Goal: Task Accomplishment & Management: Complete application form

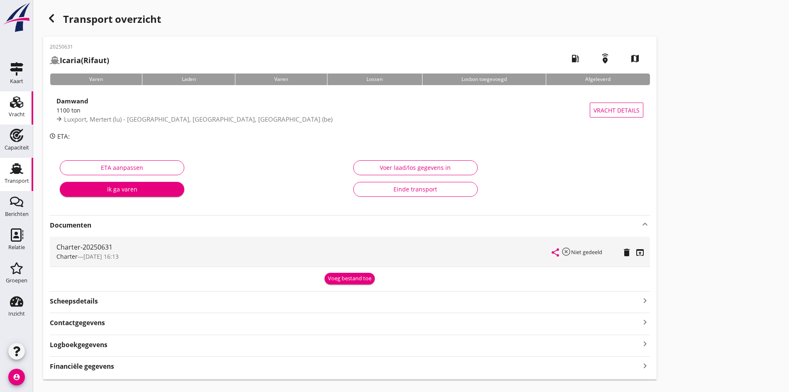
click at [20, 101] on use at bounding box center [16, 102] width 13 height 12
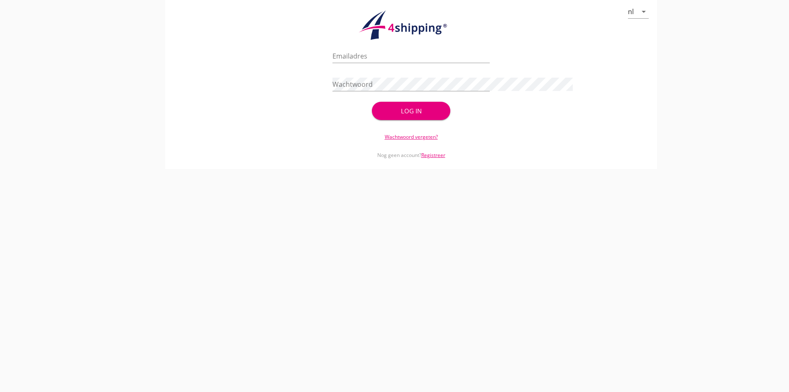
type input "[PERSON_NAME][EMAIL_ADDRESS][DOMAIN_NAME]"
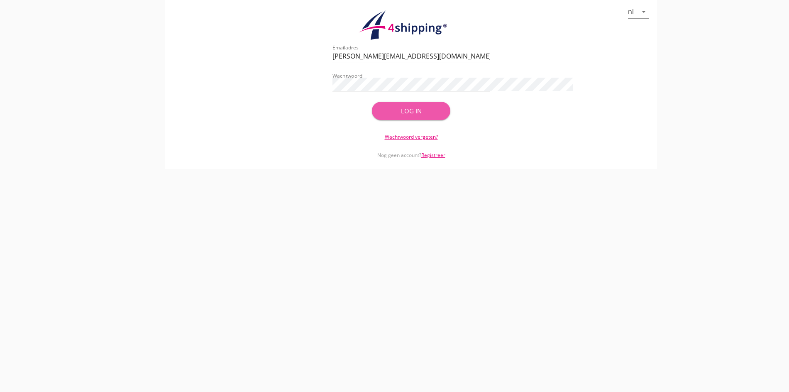
click at [428, 109] on div "Log in" at bounding box center [411, 111] width 52 height 10
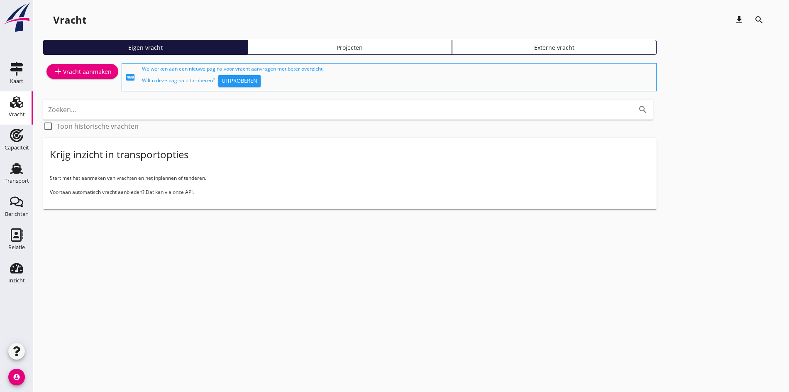
click at [52, 76] on link "add Vracht aanmaken" at bounding box center [82, 71] width 72 height 15
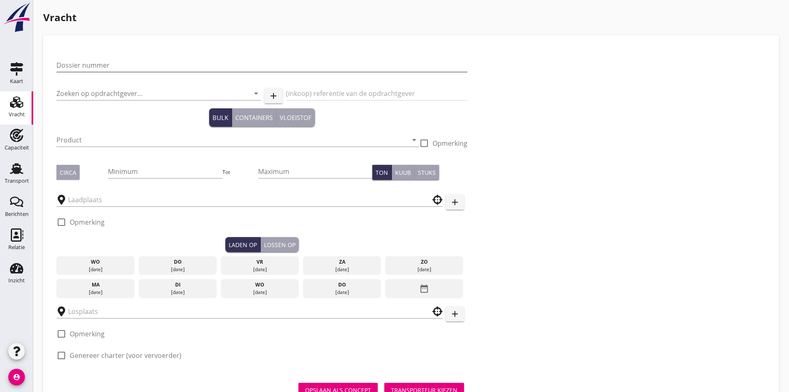
click at [71, 66] on input "Dossier nummer" at bounding box center [261, 64] width 411 height 13
type input "20250632"
click at [73, 99] on input "Zoeken op opdrachtgever..." at bounding box center [146, 93] width 181 height 13
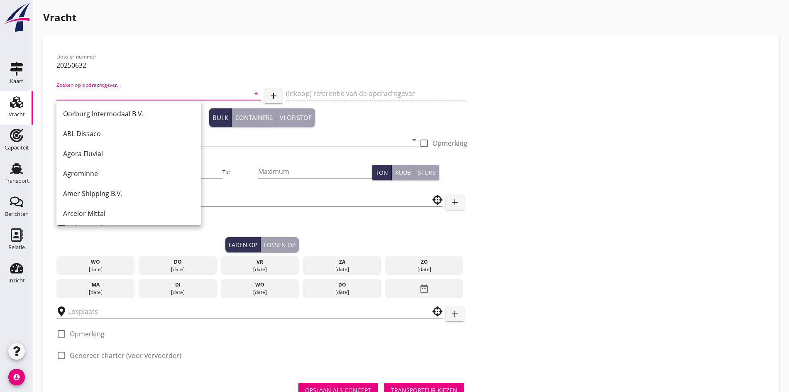
click at [94, 90] on input "Zoeken op opdrachtgever..." at bounding box center [146, 93] width 181 height 13
click at [110, 99] on input "Zoeken op opdrachtgever..." at bounding box center [146, 93] width 181 height 13
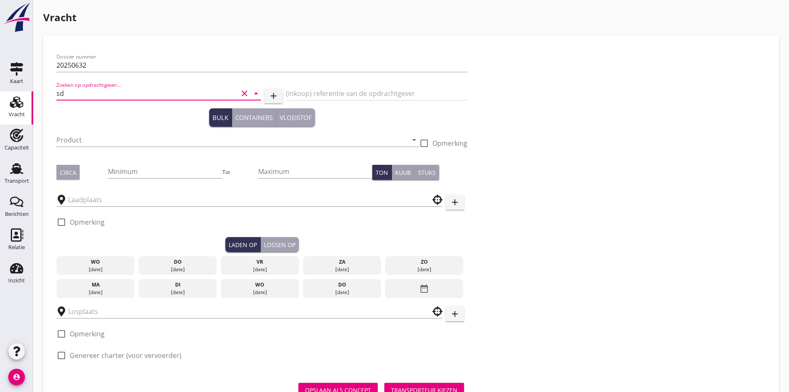
type input "s"
type input "S"
type input "b"
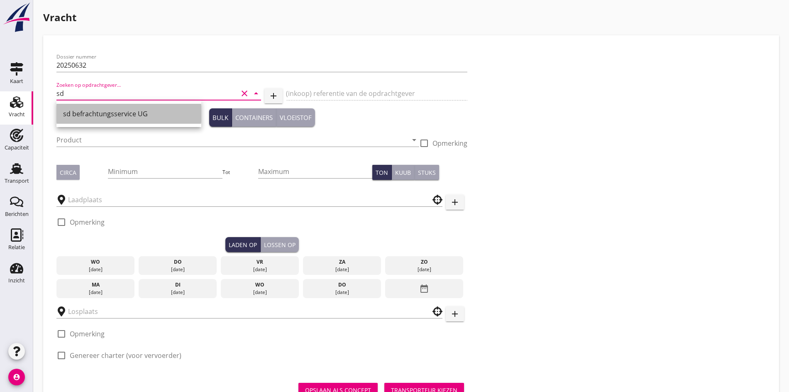
click at [110, 114] on div "sd befrachtungsservice UG" at bounding box center [129, 114] width 132 height 10
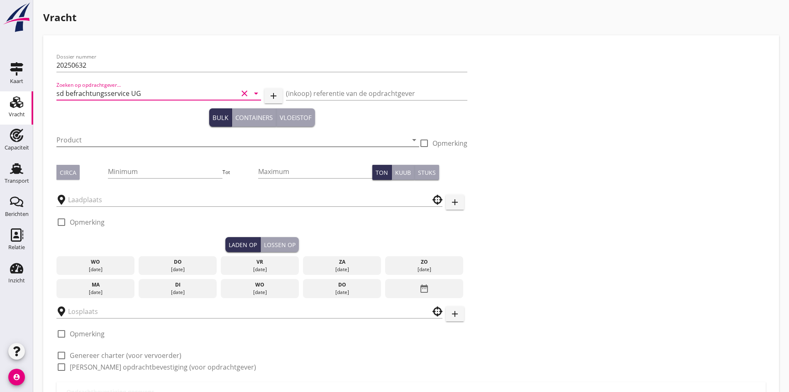
type input "sd befrachtungsservice UG"
click at [110, 142] on input "Product" at bounding box center [231, 139] width 351 height 13
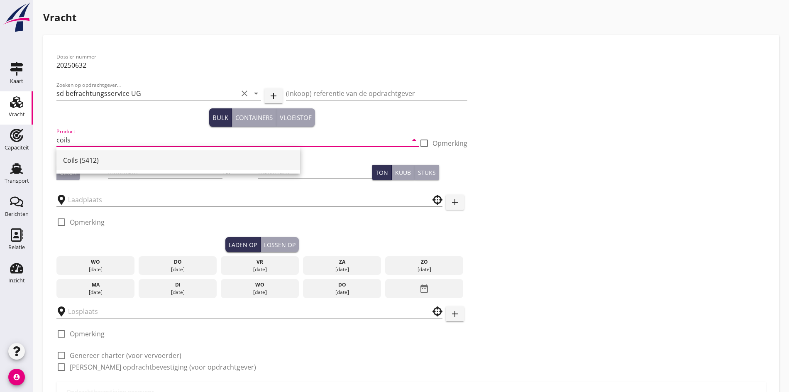
click at [93, 165] on div "Coils (5412)" at bounding box center [178, 160] width 230 height 20
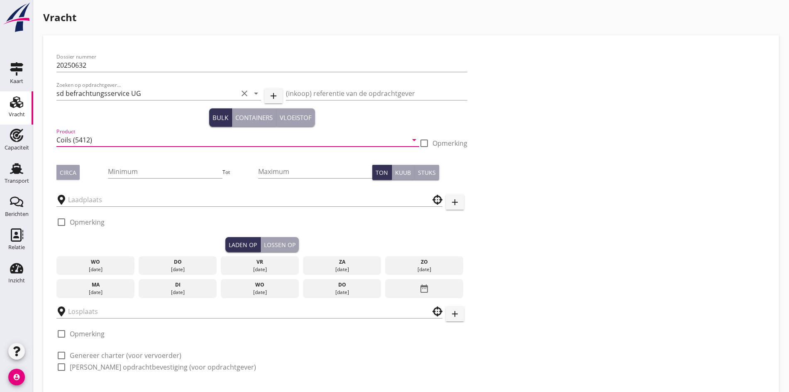
type input "Coils (5412)"
click at [71, 171] on div "Circa" at bounding box center [68, 172] width 17 height 9
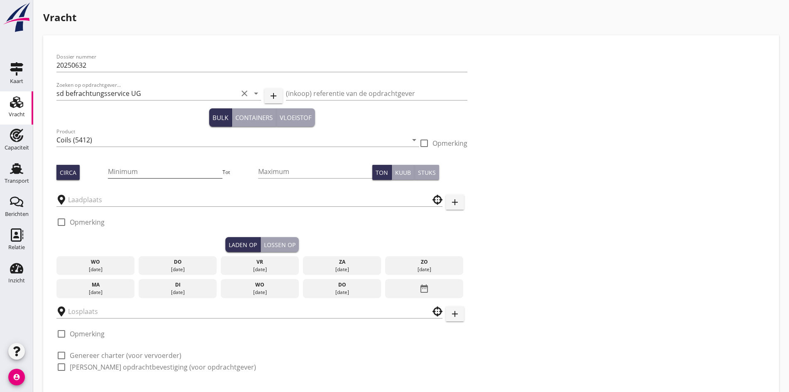
click at [108, 169] on input "Minimum" at bounding box center [165, 171] width 114 height 13
type input "1350"
click at [88, 197] on input "text" at bounding box center [243, 199] width 351 height 13
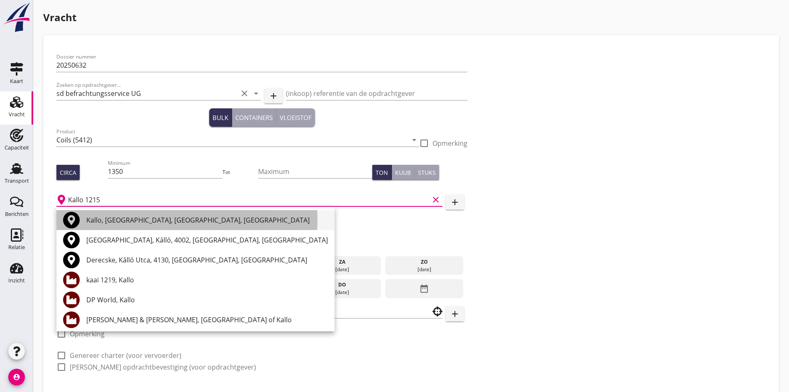
click at [134, 218] on div "Kallo, [GEOGRAPHIC_DATA], [GEOGRAPHIC_DATA], [GEOGRAPHIC_DATA]" at bounding box center [206, 220] width 241 height 10
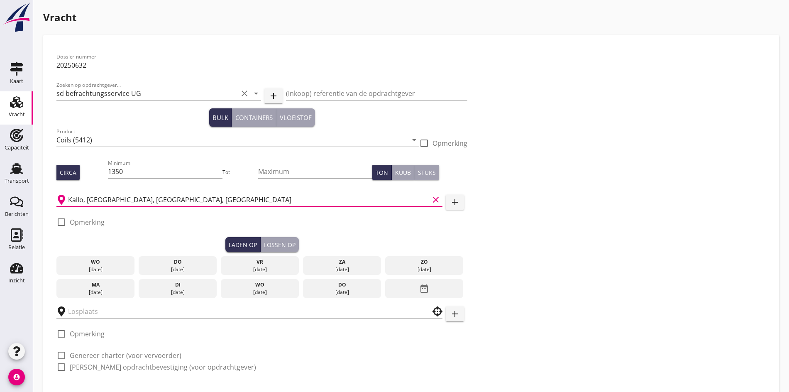
type input "Kallo, [GEOGRAPHIC_DATA], [GEOGRAPHIC_DATA], [GEOGRAPHIC_DATA]"
click at [63, 224] on div at bounding box center [61, 222] width 14 height 14
checkbox input "true"
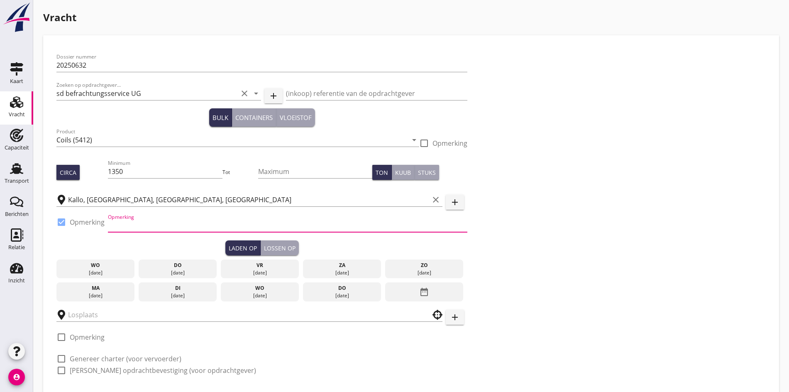
click at [132, 225] on input "Opmerking" at bounding box center [287, 225] width 359 height 13
click at [204, 194] on input "Kallo, [GEOGRAPHIC_DATA], [GEOGRAPHIC_DATA], [GEOGRAPHIC_DATA]" at bounding box center [248, 199] width 361 height 13
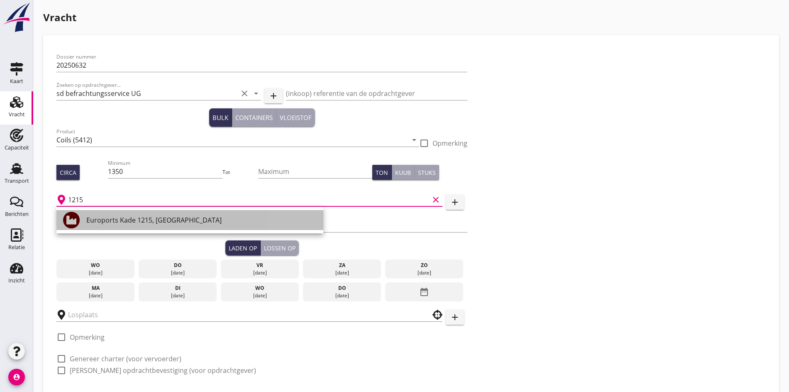
click at [165, 219] on div "Euroports Kade 1215, [GEOGRAPHIC_DATA]" at bounding box center [201, 220] width 230 height 10
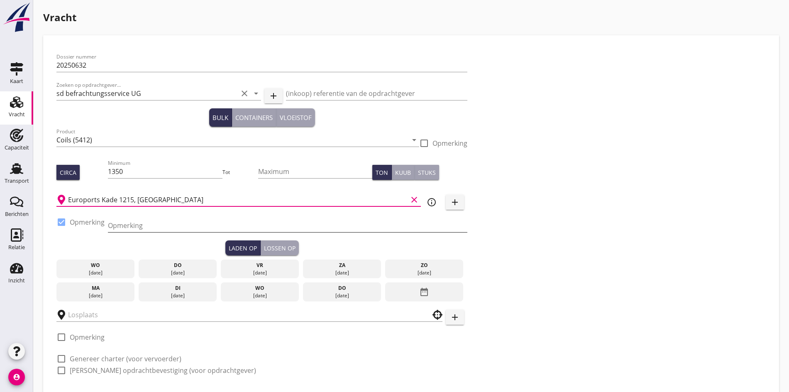
type input "Euroports Kade 1215, [GEOGRAPHIC_DATA]"
click at [128, 222] on input "Opmerking" at bounding box center [287, 225] width 359 height 13
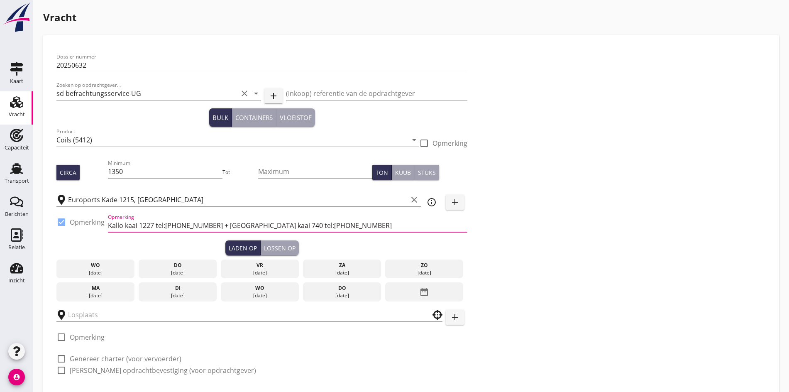
drag, startPoint x: 209, startPoint y: 226, endPoint x: 214, endPoint y: 235, distance: 10.6
click at [210, 226] on input "Kallo kaai 1227 tel:[PHONE_NUMBER] + [GEOGRAPHIC_DATA] kaai 740 tel:[PHONE_NUMB…" at bounding box center [287, 225] width 359 height 13
type input "Kallo kaai 1227 tel:[PHONE_NUMBER]/[PHONE_NUMBER] + [GEOGRAPHIC_DATA] kaai 740 …"
click at [143, 266] on div "do" at bounding box center [178, 264] width 74 height 7
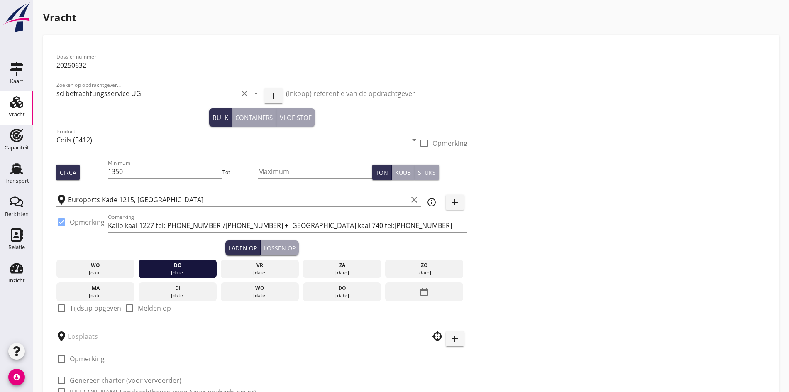
click at [63, 304] on div at bounding box center [61, 308] width 14 height 14
checkbox input "true"
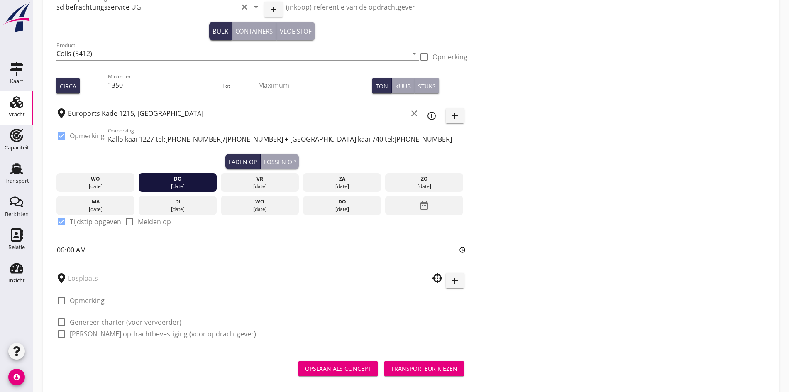
scroll to position [97, 0]
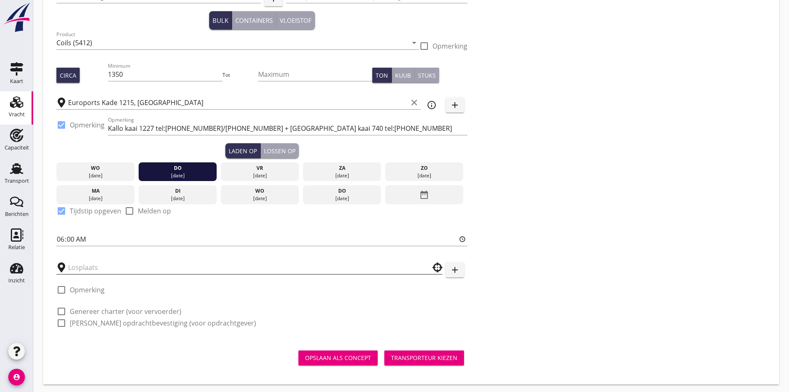
click at [89, 271] on div at bounding box center [249, 267] width 386 height 13
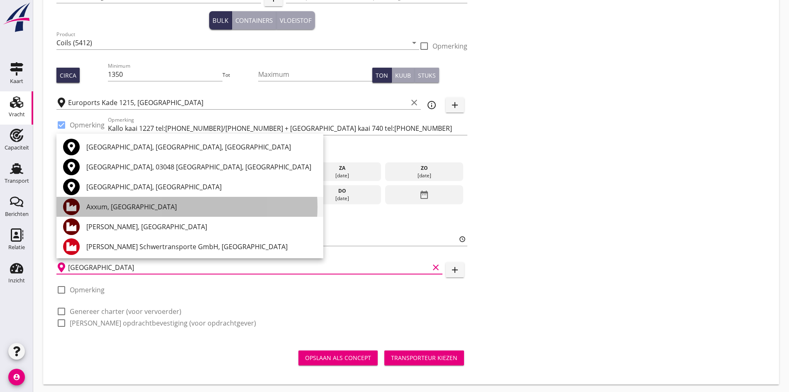
click at [149, 211] on div "Axxum, [GEOGRAPHIC_DATA]" at bounding box center [201, 207] width 230 height 10
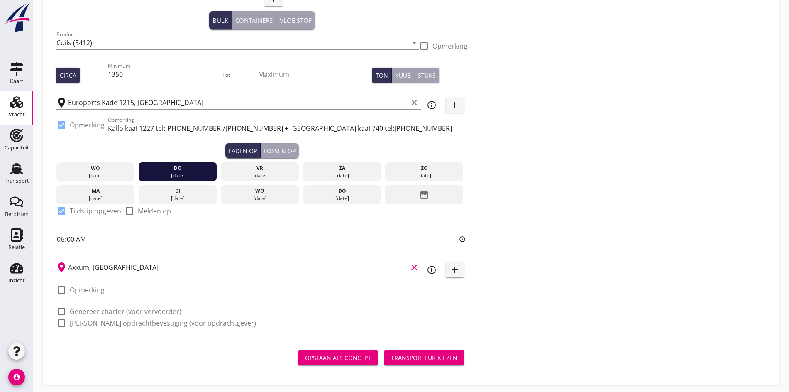
type input "Axxum, [GEOGRAPHIC_DATA]"
click at [62, 288] on div at bounding box center [61, 290] width 14 height 14
checkbox input "true"
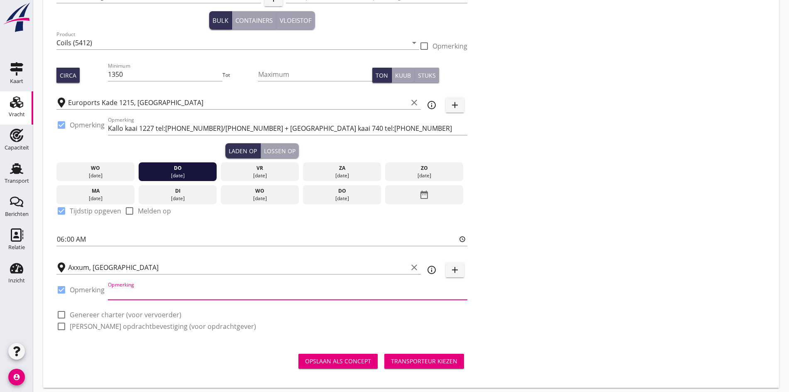
click at [119, 286] on input "Opmerking" at bounding box center [287, 292] width 359 height 13
type input "tel:[PHONE_NUMBER]"
click at [58, 312] on div at bounding box center [61, 314] width 14 height 14
checkbox input "true"
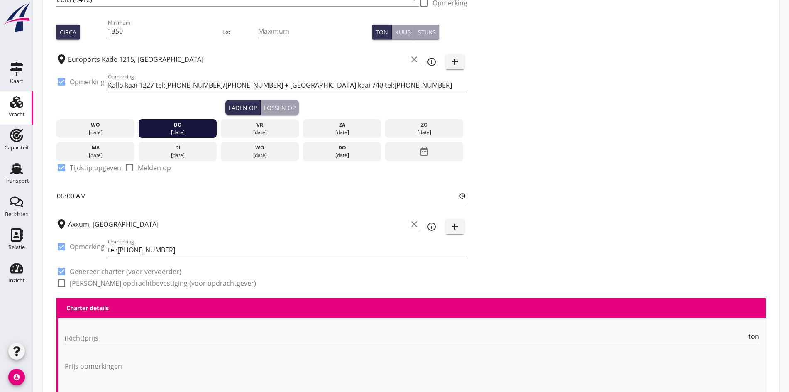
scroll to position [348, 0]
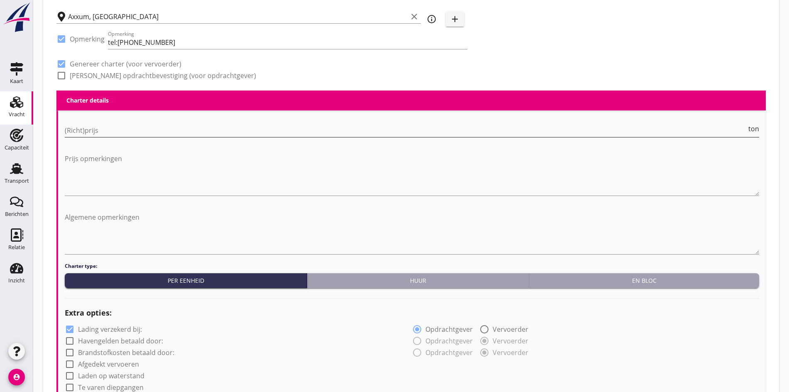
click at [74, 130] on input "(Richt)prijs" at bounding box center [406, 130] width 682 height 13
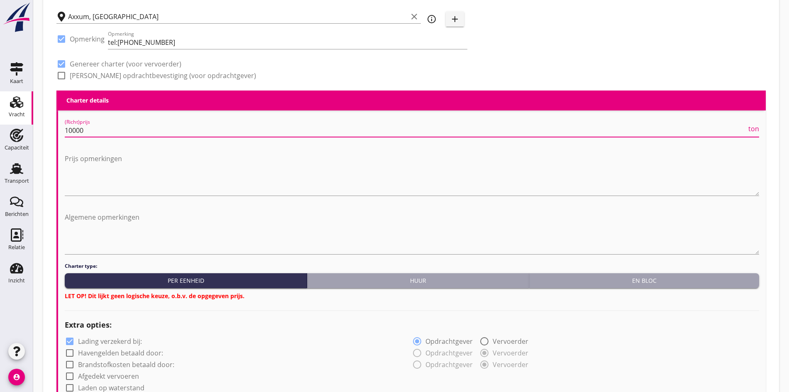
type input "10000"
click at [585, 285] on button "En bloc" at bounding box center [644, 280] width 230 height 15
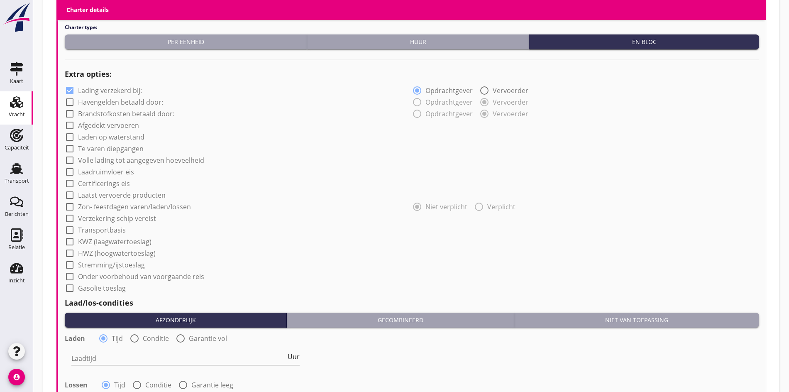
scroll to position [597, 0]
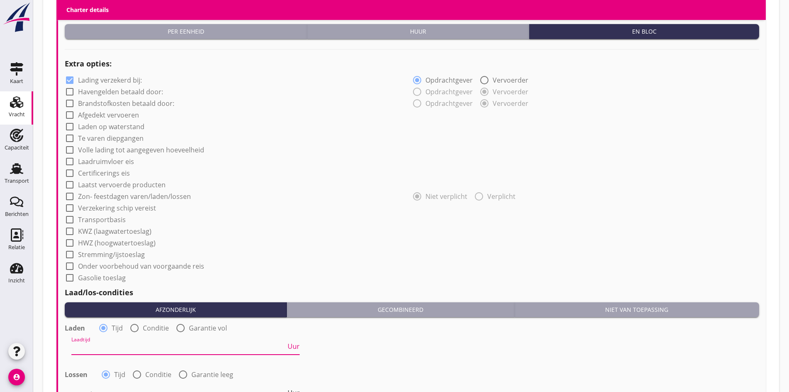
click at [111, 344] on input "Laadtijd" at bounding box center [178, 347] width 214 height 13
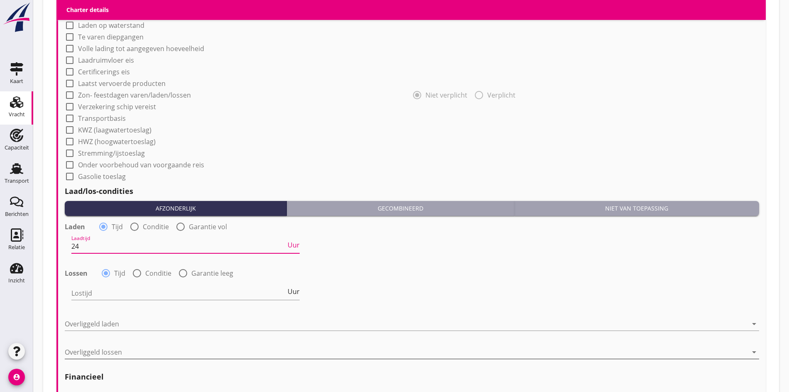
scroll to position [721, 0]
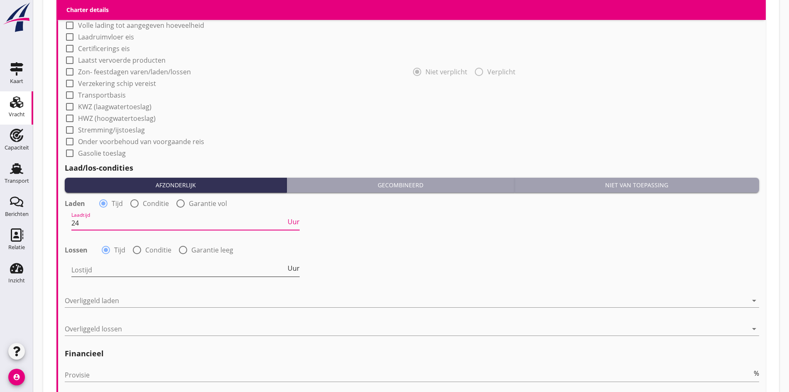
type input "24"
click at [95, 263] on input "Lostijd" at bounding box center [178, 269] width 214 height 13
type input "24"
click at [83, 305] on div "Overliggeld laden arrow_drop_down" at bounding box center [412, 305] width 694 height 22
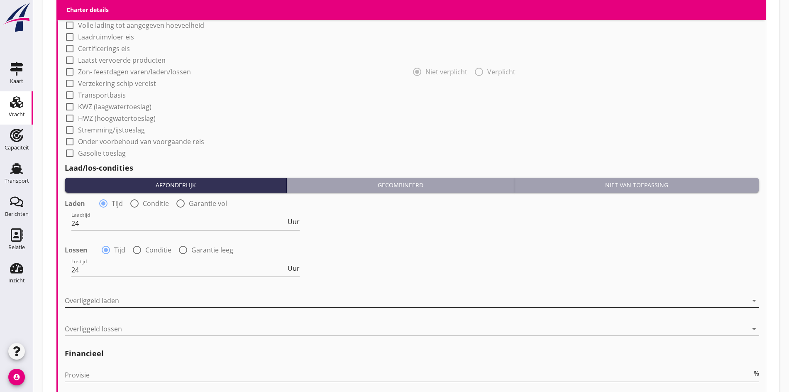
click at [81, 303] on div at bounding box center [406, 300] width 682 height 13
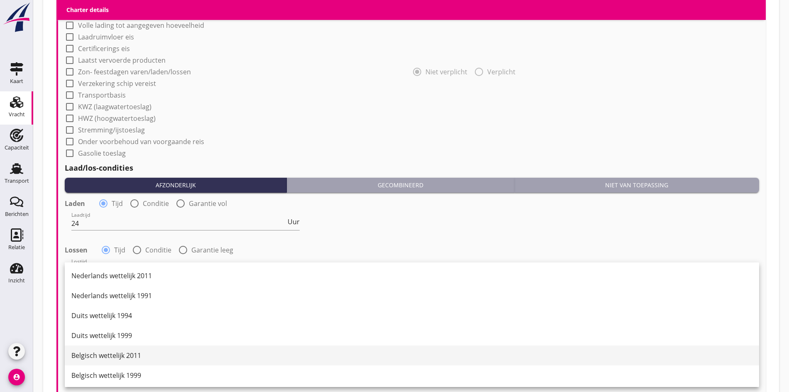
click at [93, 353] on div "Belgisch wettelijk 2011" at bounding box center [411, 355] width 681 height 10
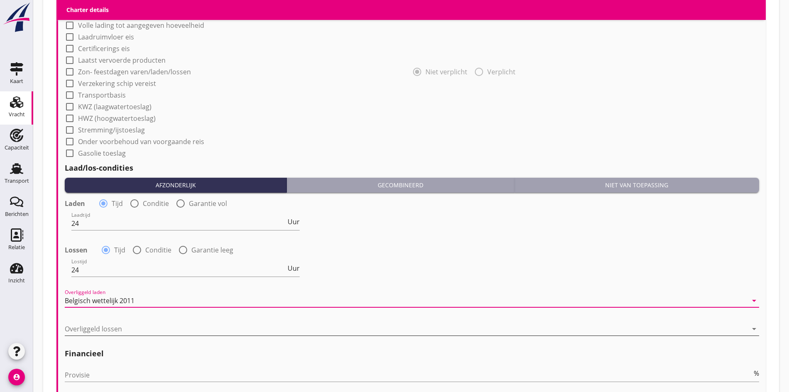
click at [87, 322] on div at bounding box center [406, 328] width 682 height 13
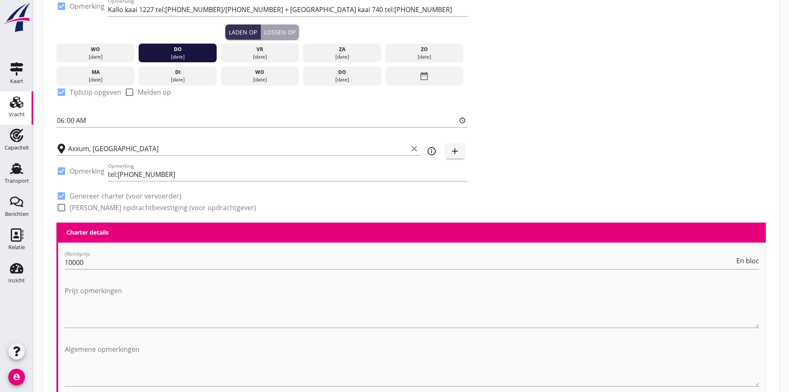
scroll to position [99, 0]
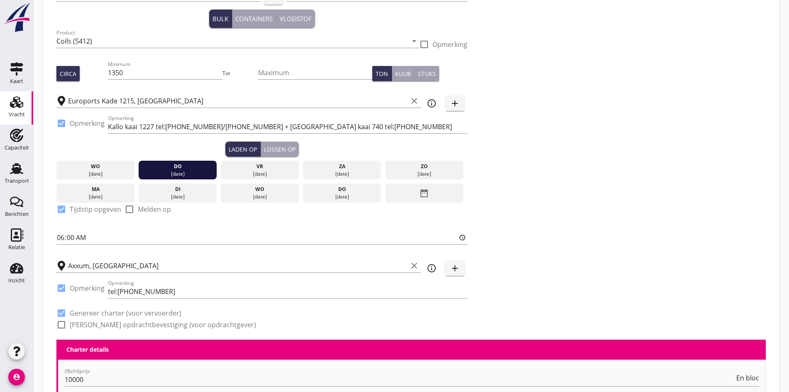
click at [264, 149] on div "Lossen op" at bounding box center [280, 149] width 32 height 9
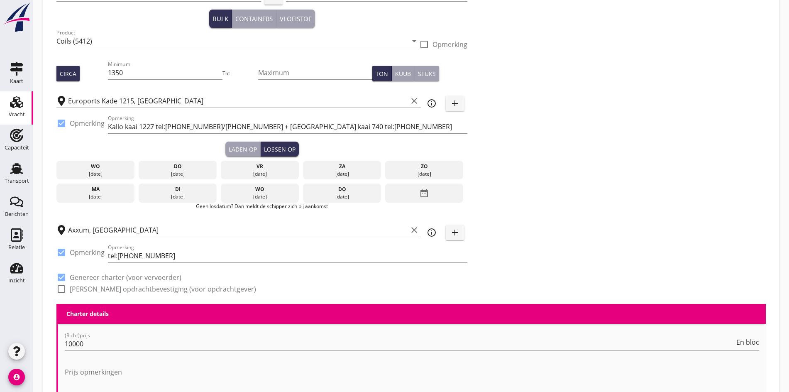
click at [78, 197] on div "[DATE]" at bounding box center [95, 196] width 74 height 7
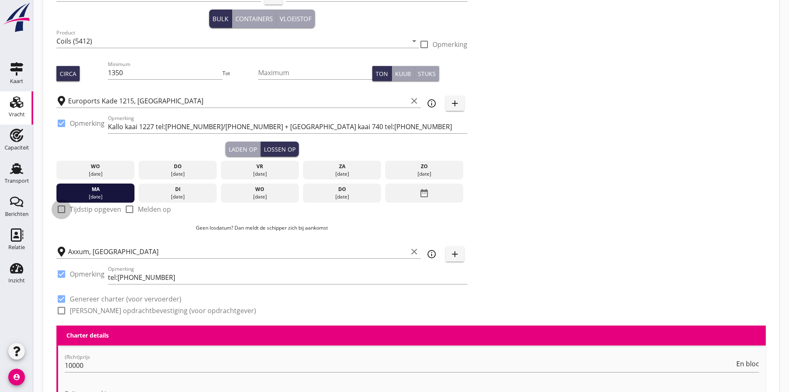
click at [62, 209] on div at bounding box center [61, 209] width 14 height 14
checkbox input "true"
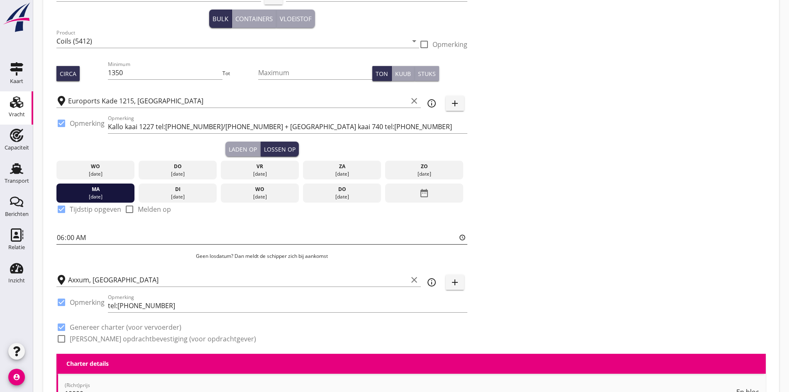
click at [58, 237] on input "06:00" at bounding box center [261, 237] width 411 height 13
type input "12:00"
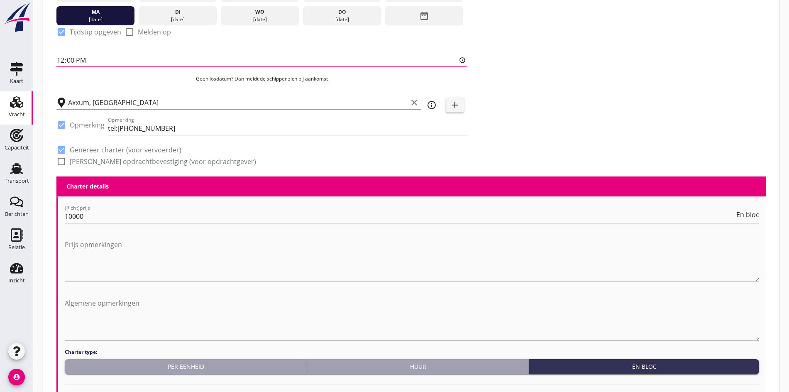
scroll to position [68, 0]
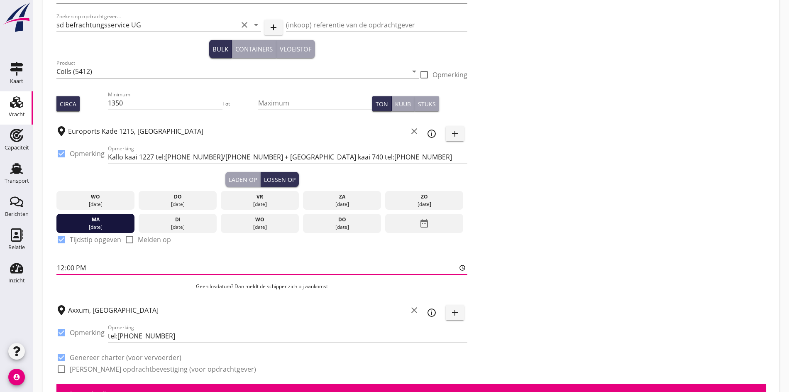
click at [61, 239] on div at bounding box center [61, 239] width 14 height 14
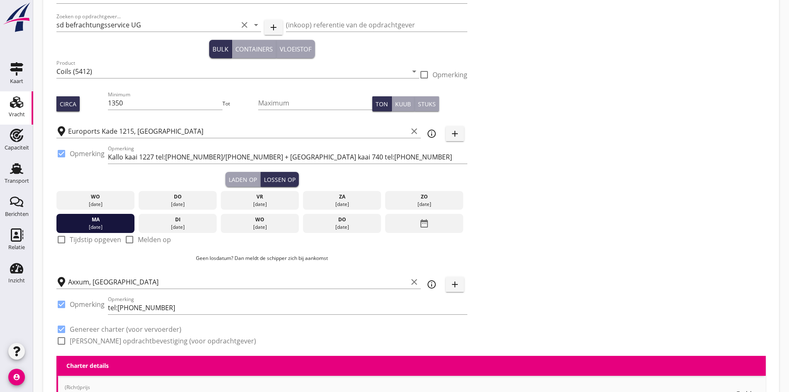
click at [61, 237] on div at bounding box center [61, 239] width 14 height 14
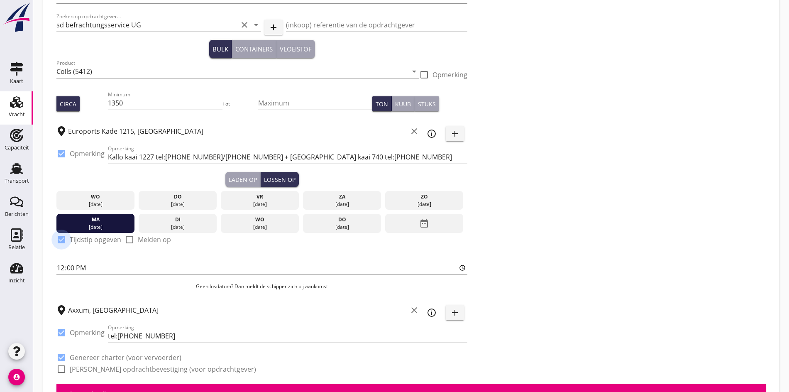
checkbox input "true"
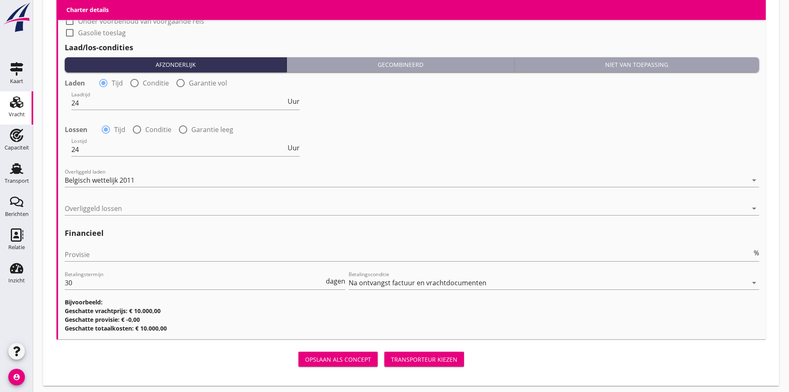
scroll to position [857, 0]
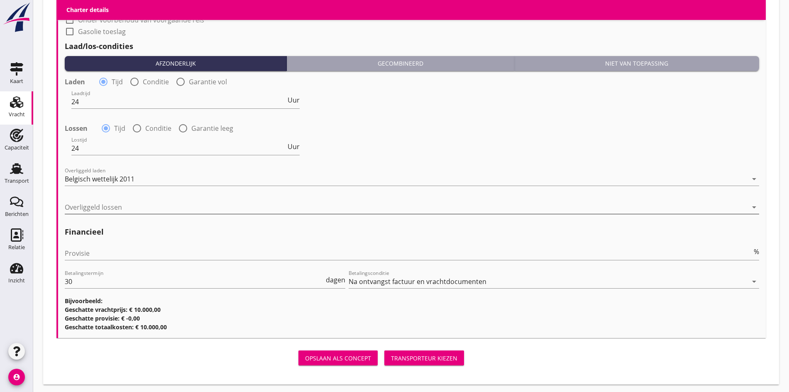
click at [90, 208] on div at bounding box center [406, 206] width 682 height 13
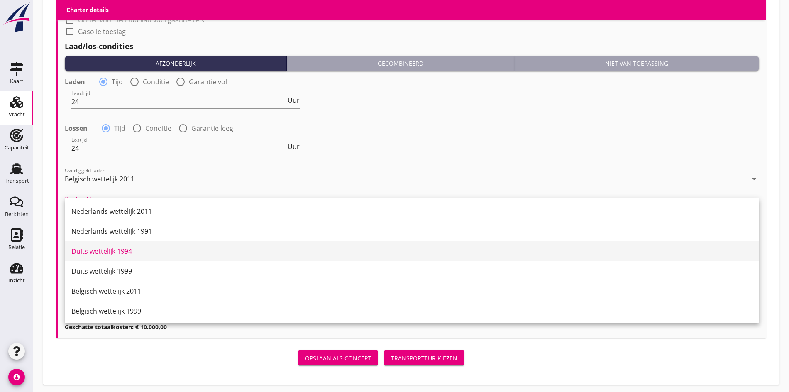
scroll to position [23, 0]
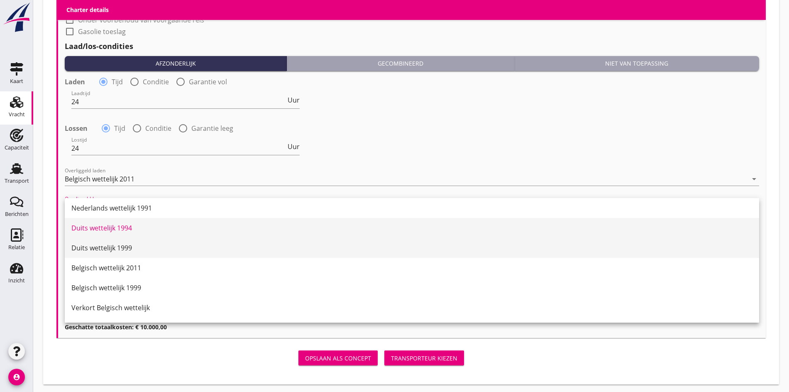
click at [106, 252] on div "Duits wettelijk 1999" at bounding box center [411, 248] width 681 height 10
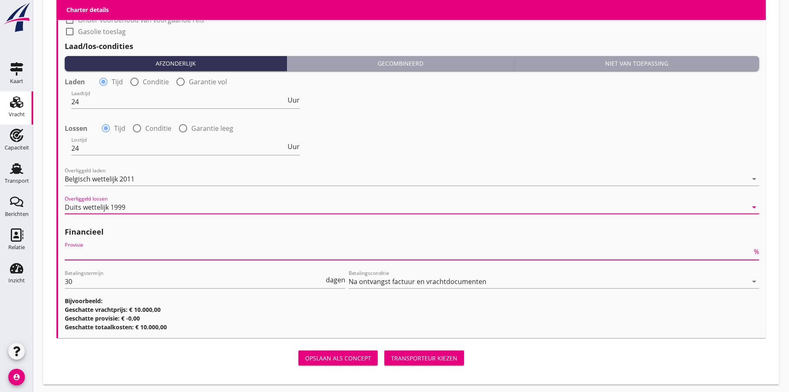
click at [106, 252] on input "Provisie" at bounding box center [408, 252] width 687 height 13
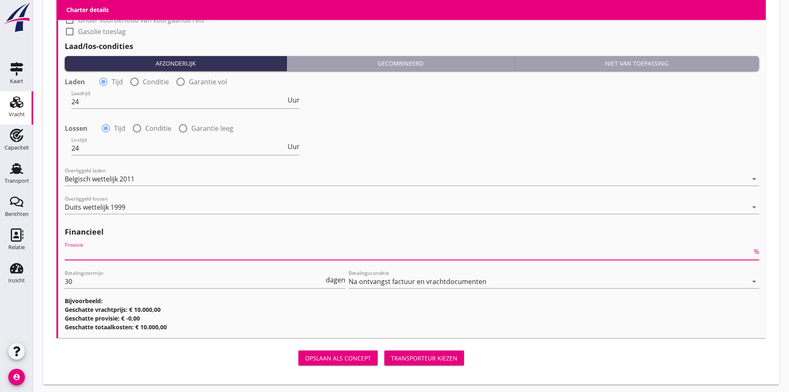
click at [86, 256] on input "Provisie" at bounding box center [408, 252] width 687 height 13
type input "0"
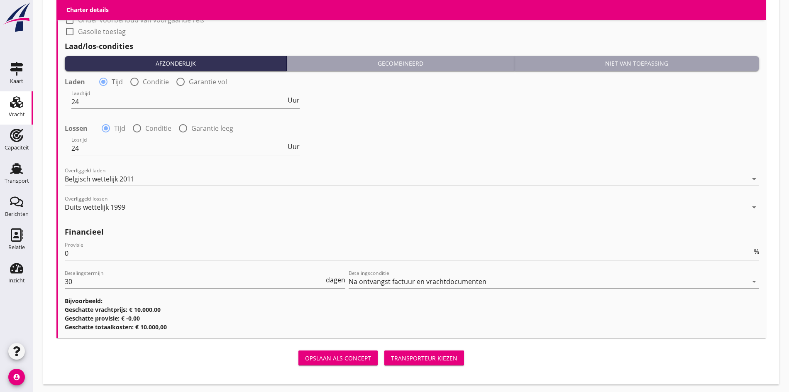
click at [388, 344] on div "Opslaan als concept Transporteur kiezen" at bounding box center [411, 357] width 716 height 27
click at [81, 250] on input "0" at bounding box center [408, 252] width 687 height 13
click at [391, 354] on div "Transporteur kiezen" at bounding box center [424, 357] width 66 height 9
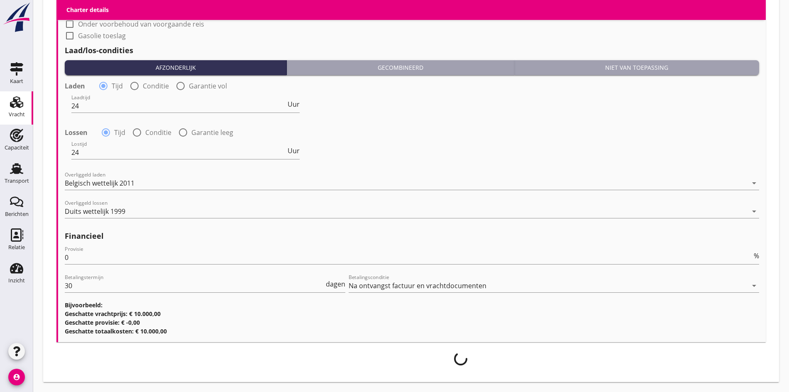
scroll to position [850, 0]
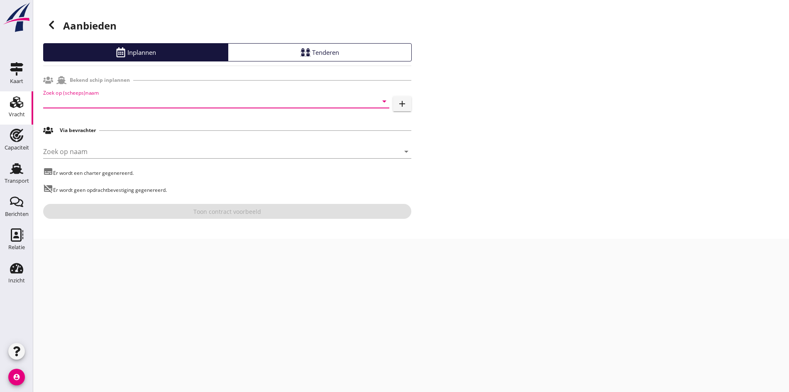
click at [54, 105] on input "Zoek op (scheeps)naam" at bounding box center [204, 101] width 323 height 13
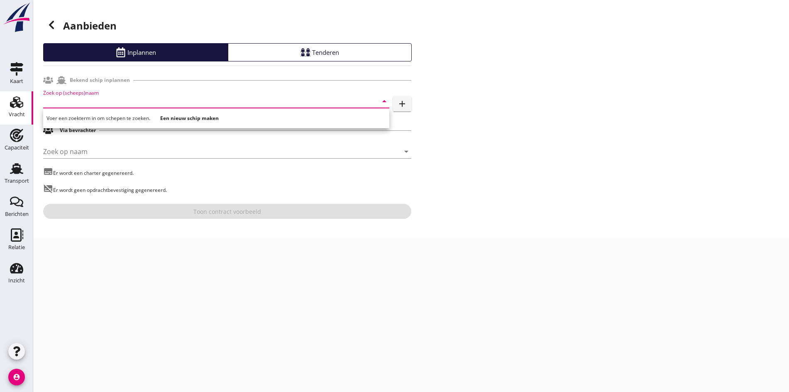
click at [91, 102] on input "Zoek op (scheeps)naam" at bounding box center [204, 101] width 323 height 13
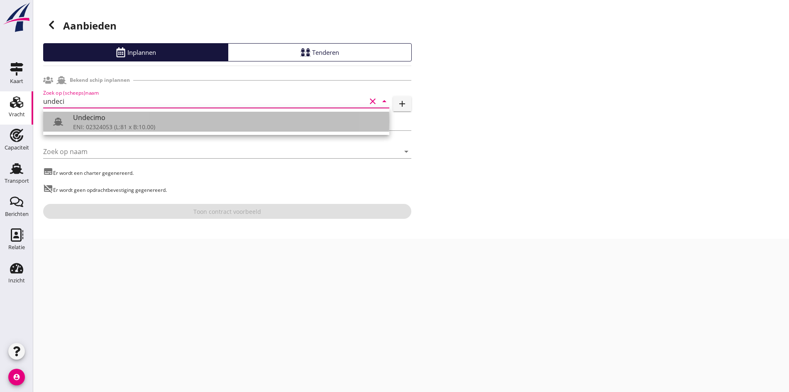
click at [105, 124] on div "ENI: 02324053 (L:81 x B:10.00)" at bounding box center [227, 126] width 309 height 9
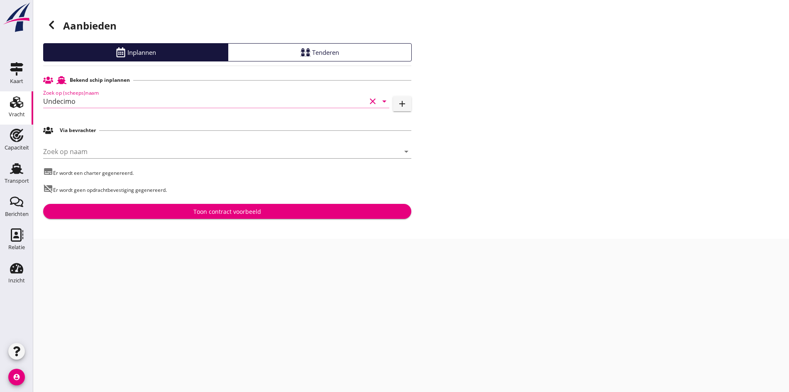
type input "Undecimo"
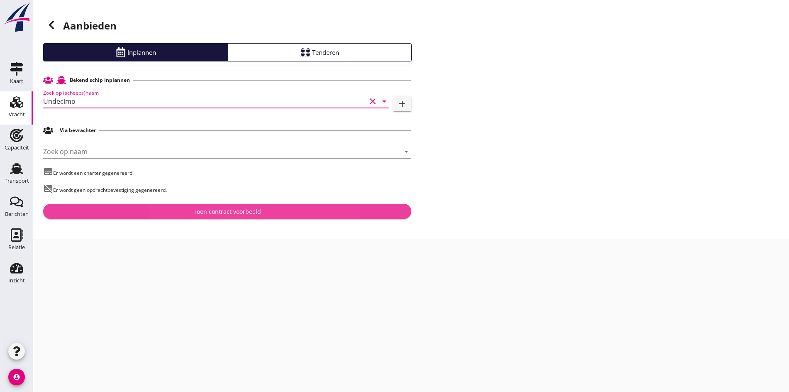
click at [252, 211] on div "Toon contract voorbeeld" at bounding box center [227, 211] width 68 height 9
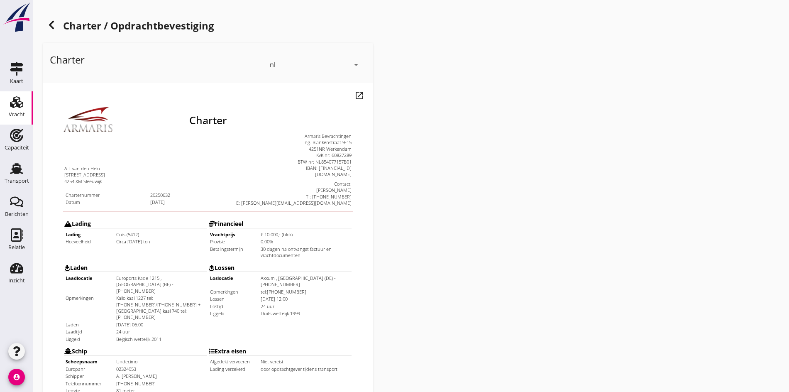
scroll to position [223, 0]
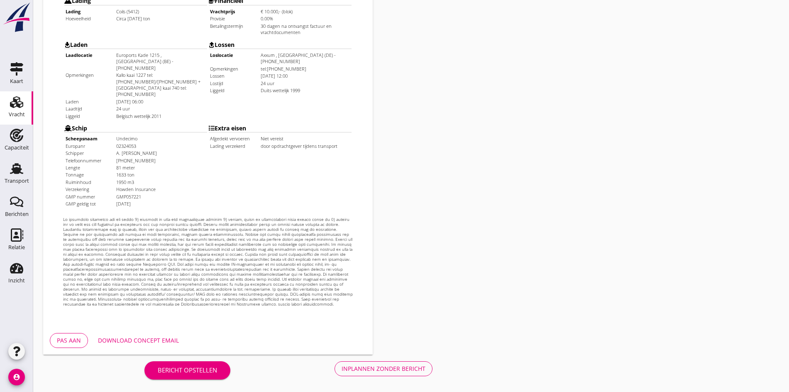
click at [341, 370] on div "Inplannen zonder bericht" at bounding box center [383, 368] width 84 height 9
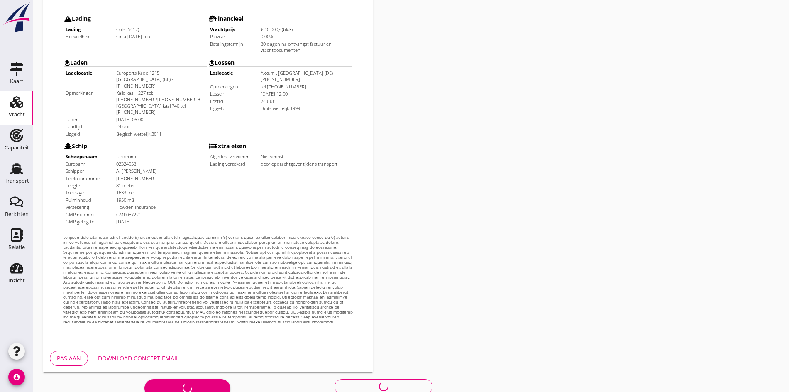
scroll to position [181, 0]
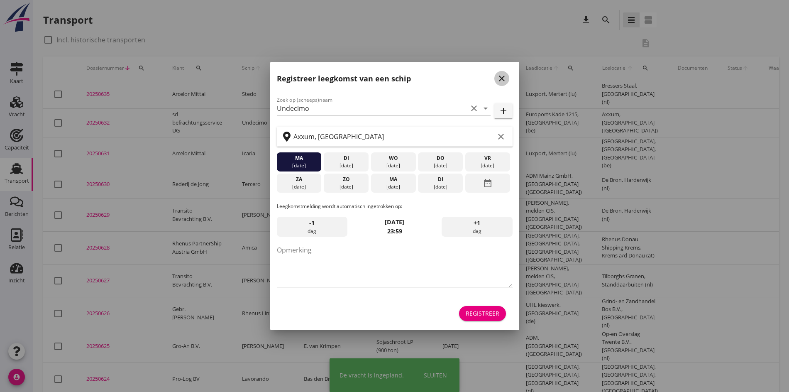
click at [503, 80] on icon "close" at bounding box center [502, 78] width 10 height 10
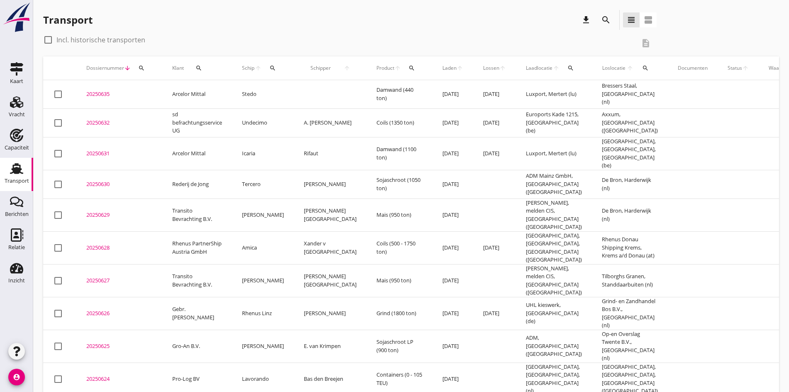
click at [99, 126] on div "20250632" at bounding box center [119, 123] width 66 height 8
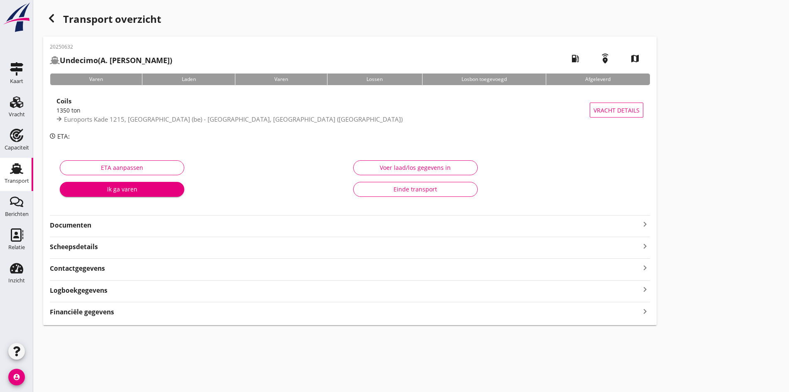
click at [640, 228] on icon "keyboard_arrow_right" at bounding box center [645, 224] width 10 height 10
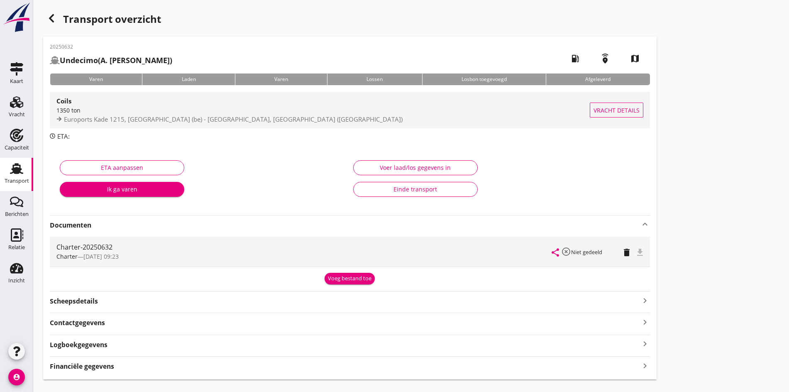
click at [93, 116] on span "Euroports Kade 1215, [GEOGRAPHIC_DATA] (be) - [GEOGRAPHIC_DATA], [GEOGRAPHIC_DA…" at bounding box center [233, 119] width 339 height 8
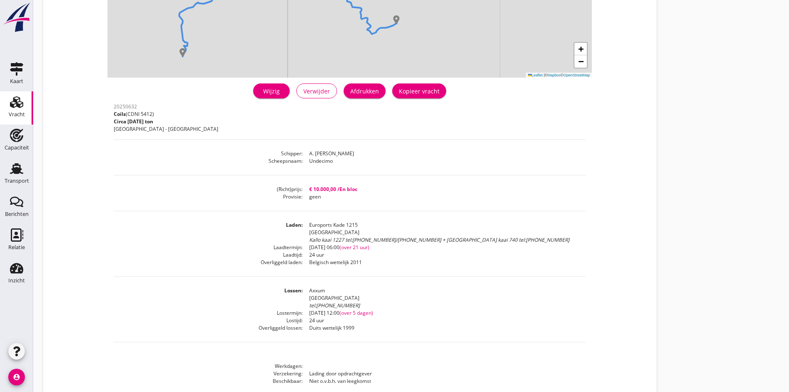
scroll to position [159, 0]
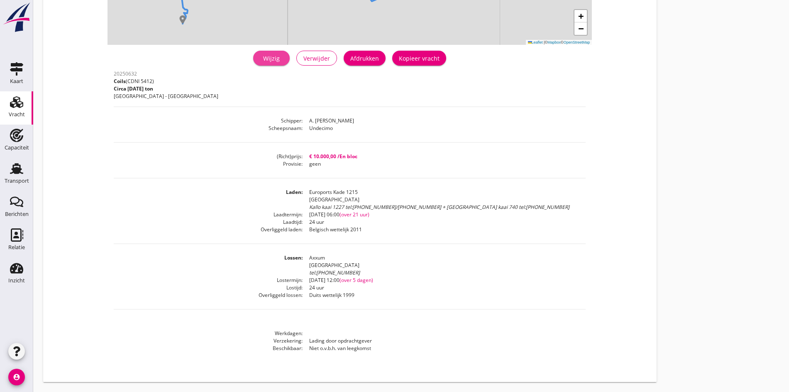
click at [260, 54] on div "Wijzig" at bounding box center [271, 58] width 23 height 9
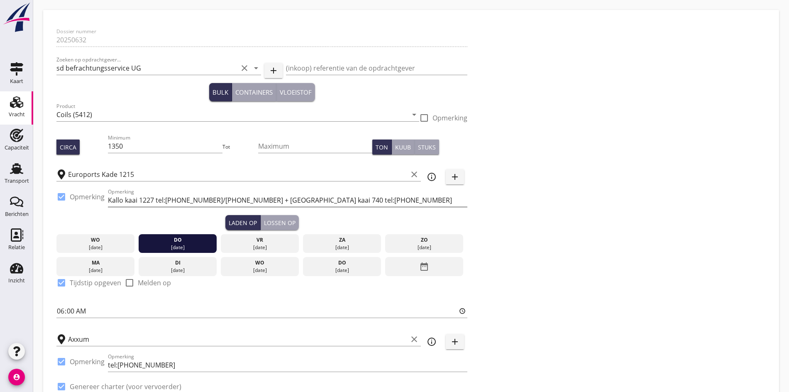
click at [110, 199] on input "Kallo kaai 1227 tel:[PHONE_NUMBER]/[PHONE_NUMBER] + [GEOGRAPHIC_DATA] kaai 740 …" at bounding box center [287, 199] width 359 height 13
paste input "0032 35703546"
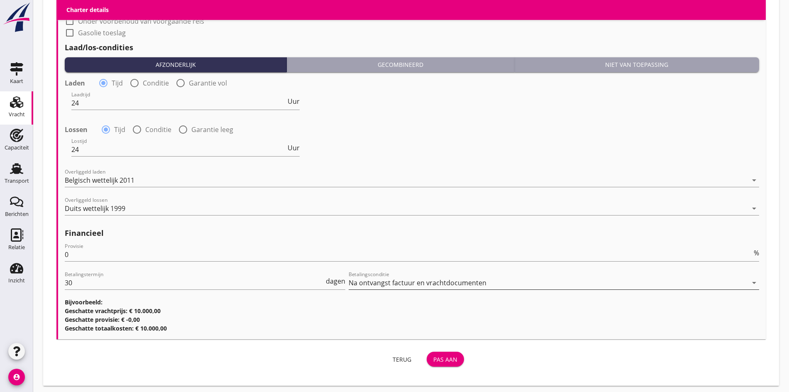
scroll to position [817, 0]
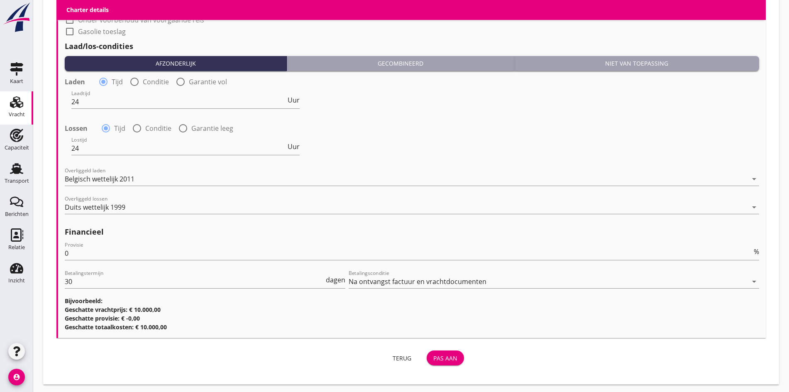
type input "Kallo kaai 1215 tel:[PHONE_NUMBER] Kallo kaai 1227 tel:[PHONE_NUMBER]/[PHONE_NU…"
click at [433, 356] on div "Pas aan" at bounding box center [445, 357] width 24 height 9
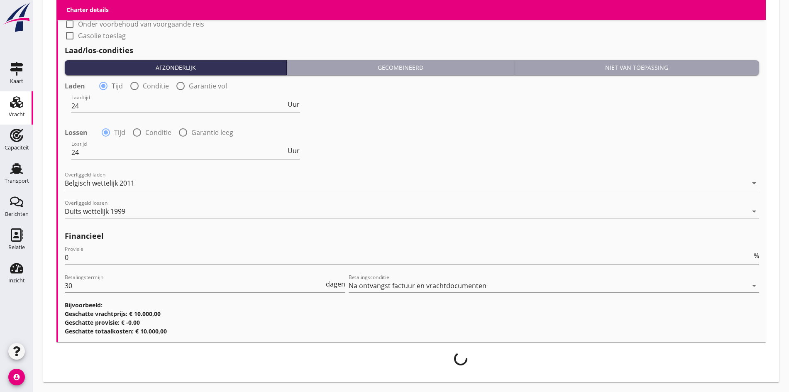
scroll to position [811, 0]
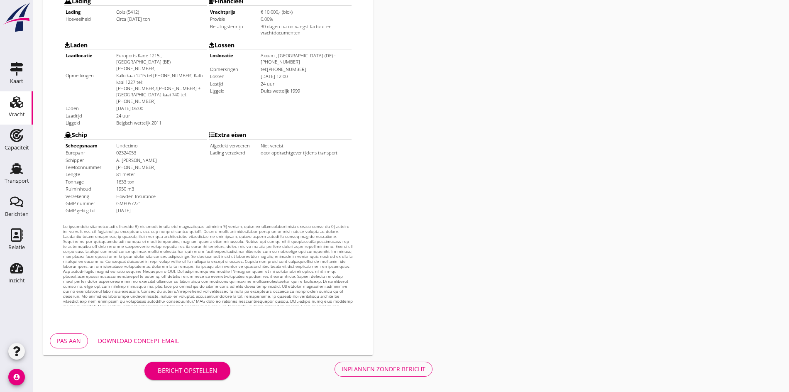
scroll to position [223, 0]
click at [334, 373] on button "Inplannen zonder bericht" at bounding box center [383, 368] width 98 height 15
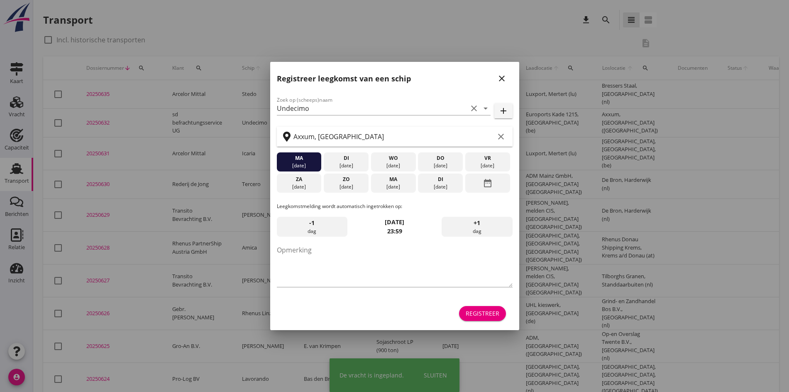
click at [506, 78] on icon "close" at bounding box center [502, 78] width 10 height 10
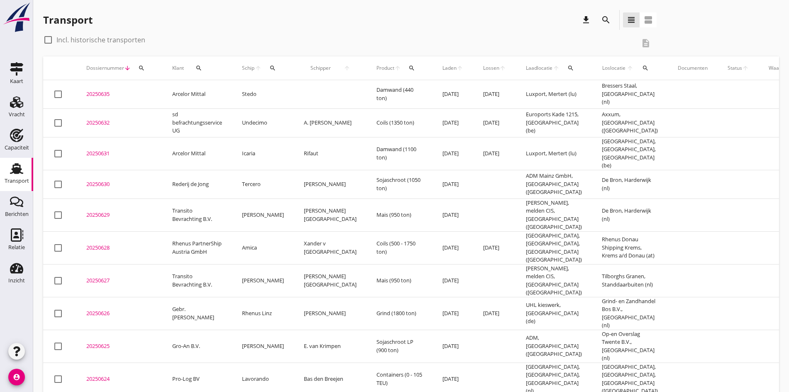
click at [100, 124] on div "20250632" at bounding box center [119, 123] width 66 height 8
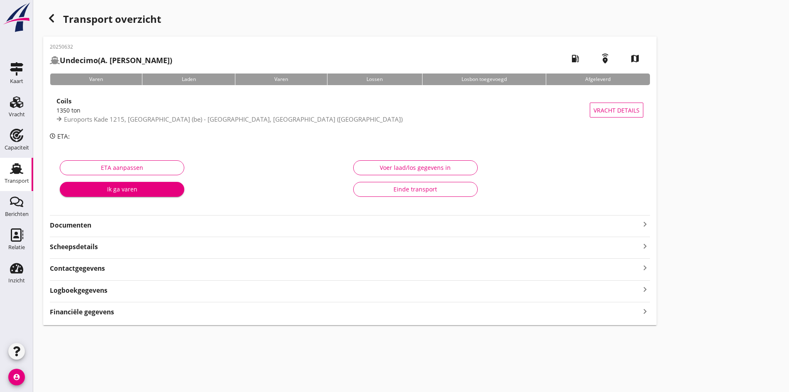
click at [640, 227] on icon "keyboard_arrow_right" at bounding box center [645, 224] width 10 height 10
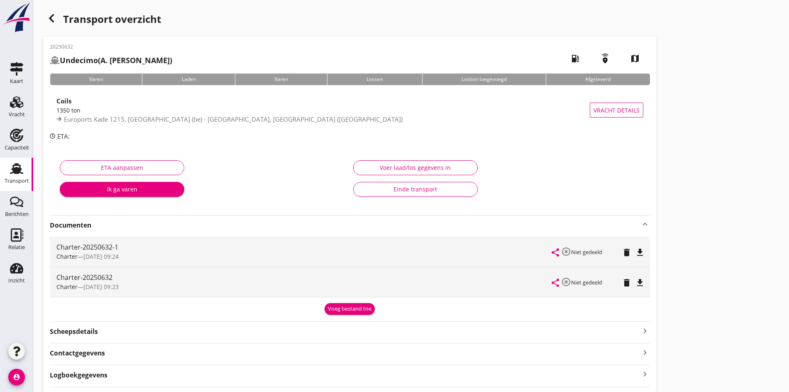
click at [635, 251] on icon "file_download" at bounding box center [640, 252] width 10 height 10
click at [51, 16] on icon "button" at bounding box center [51, 18] width 10 height 10
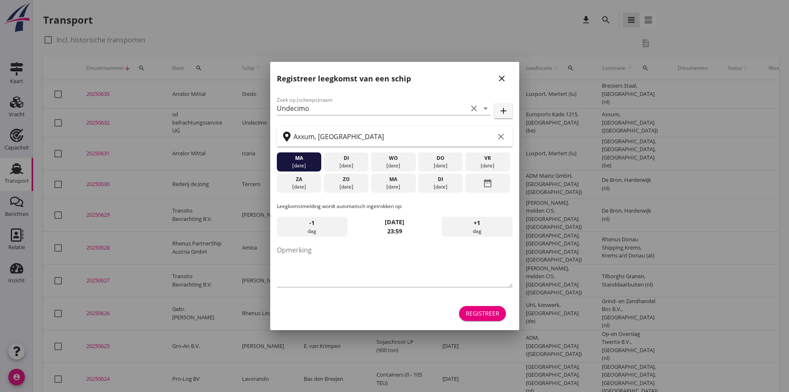
click at [504, 81] on icon "close" at bounding box center [502, 78] width 10 height 10
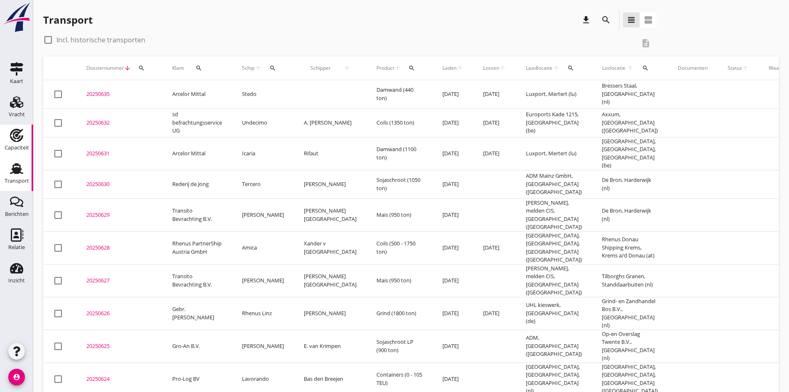
click at [10, 139] on icon "Capaciteit" at bounding box center [16, 135] width 13 height 13
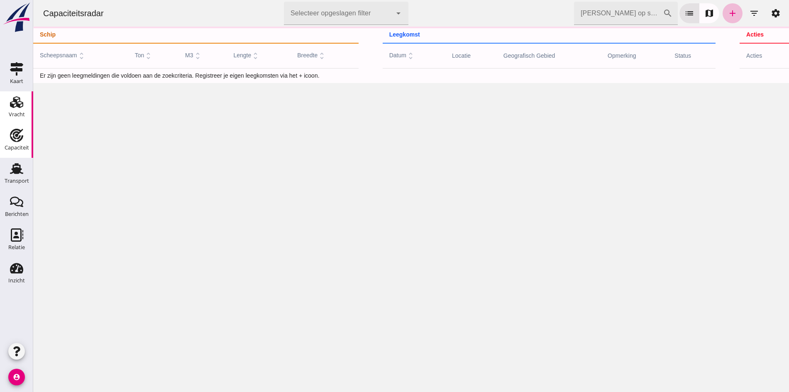
click at [24, 112] on div "Vracht" at bounding box center [17, 114] width 16 height 5
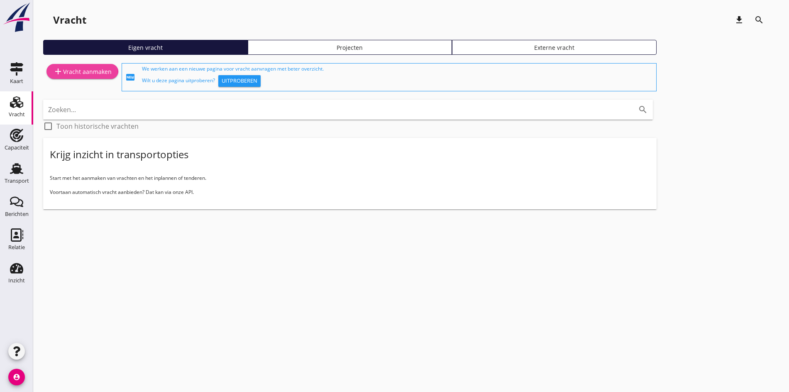
click at [72, 74] on div "add Vracht aanmaken" at bounding box center [82, 71] width 58 height 10
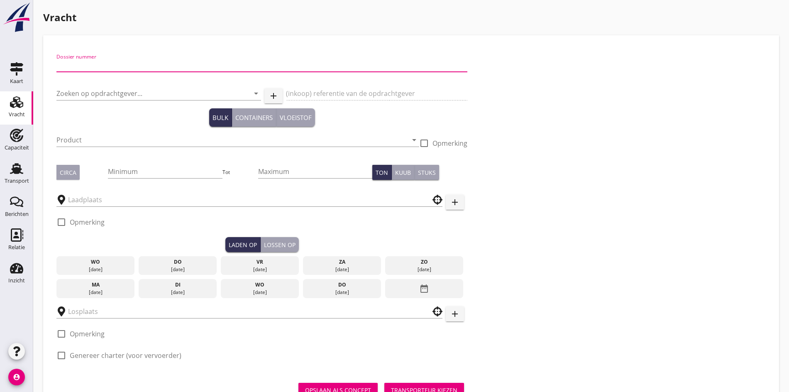
click at [85, 65] on input "Dossier nummer" at bounding box center [261, 64] width 411 height 13
click at [79, 68] on input "Dossier nummer" at bounding box center [261, 64] width 411 height 13
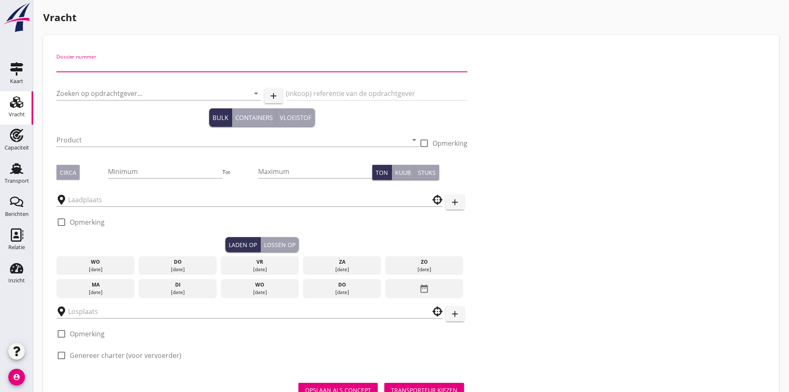
click at [76, 66] on input "Dossier nummer" at bounding box center [261, 64] width 411 height 13
type input "20250634"
click at [63, 87] on input "Zoeken op opdrachtgever..." at bounding box center [146, 93] width 181 height 13
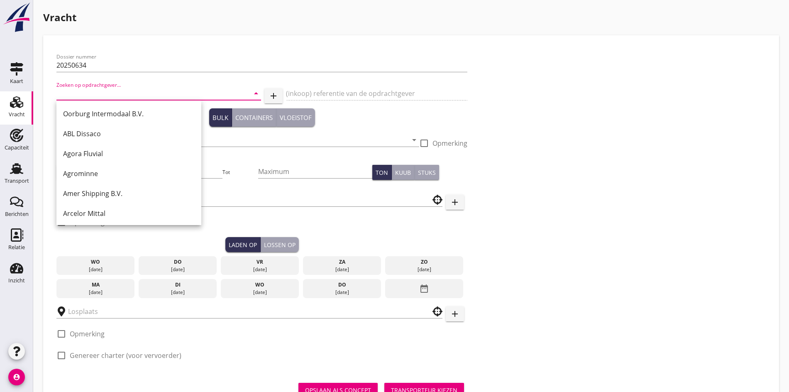
click at [63, 92] on input "Zoeken op opdrachtgever..." at bounding box center [146, 93] width 181 height 13
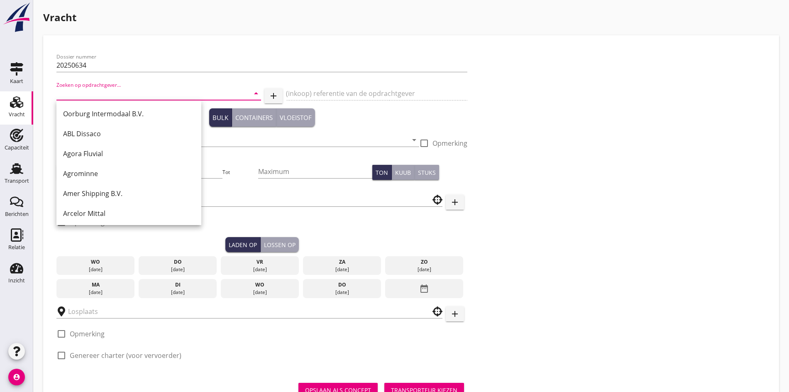
click at [63, 92] on input "Zoeken op opdrachtgever..." at bounding box center [146, 93] width 181 height 13
click at [60, 94] on input "Zoeken op opdrachtgever..." at bounding box center [146, 93] width 181 height 13
click at [60, 93] on input "Zoeken op opdrachtgever..." at bounding box center [146, 93] width 181 height 13
click at [66, 93] on input "Zoeken op opdrachtgever..." at bounding box center [146, 93] width 181 height 13
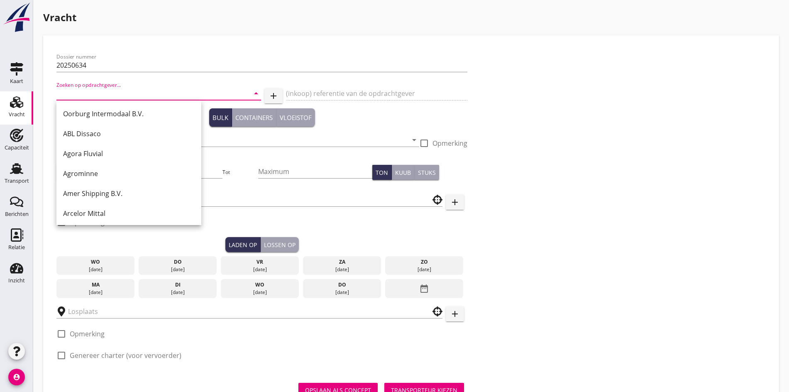
click at [66, 93] on input "Zoeken op opdrachtgever..." at bounding box center [146, 93] width 181 height 13
click at [81, 95] on input "Zoeken op opdrachtgever..." at bounding box center [146, 93] width 181 height 13
click at [86, 93] on input "Zoeken op opdrachtgever..." at bounding box center [146, 93] width 181 height 13
click at [112, 85] on div "Zoeken op opdrachtgever... arrow_drop_down" at bounding box center [158, 95] width 205 height 27
click at [90, 95] on input "Zoeken op opdrachtgever..." at bounding box center [146, 93] width 181 height 13
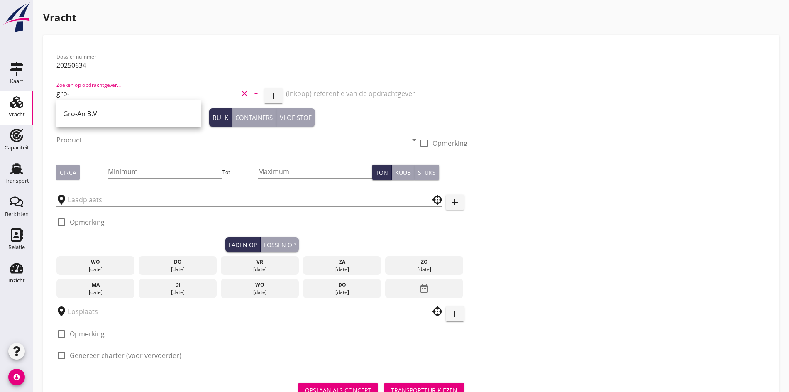
drag, startPoint x: 120, startPoint y: 113, endPoint x: 115, endPoint y: 118, distance: 6.8
click at [119, 114] on div "Gro-An B.V." at bounding box center [129, 114] width 132 height 10
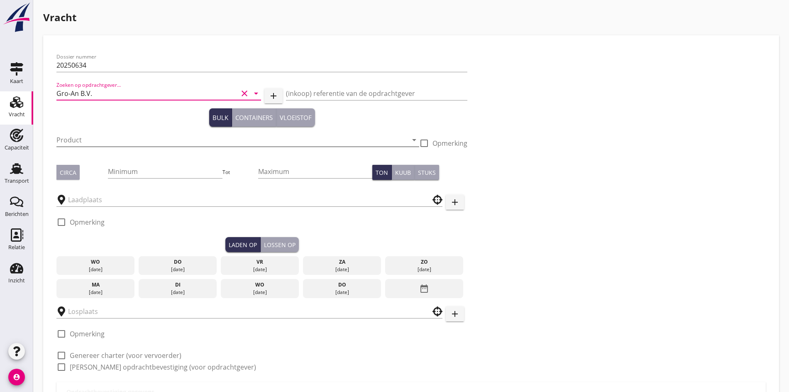
type input "Gro-An B.V."
click at [78, 140] on input "Product" at bounding box center [231, 139] width 351 height 13
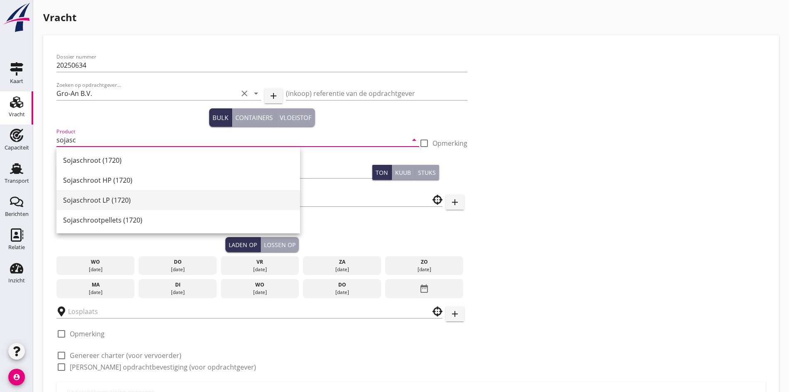
click at [110, 198] on div "Sojaschroot LP (1720)" at bounding box center [178, 200] width 230 height 10
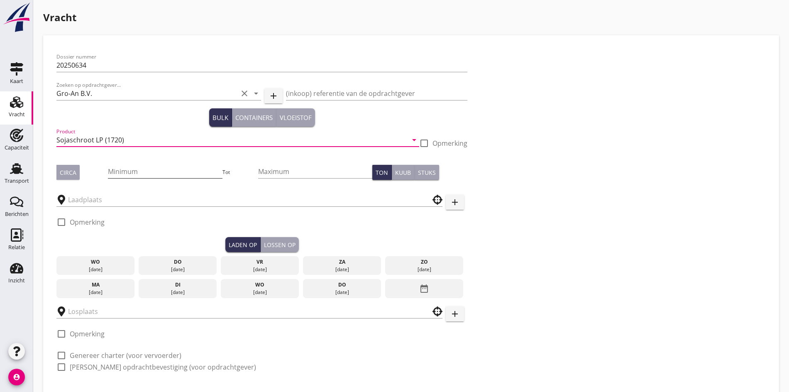
type input "Sojaschroot LP (1720)"
click at [122, 169] on input "Minimum" at bounding box center [165, 171] width 114 height 13
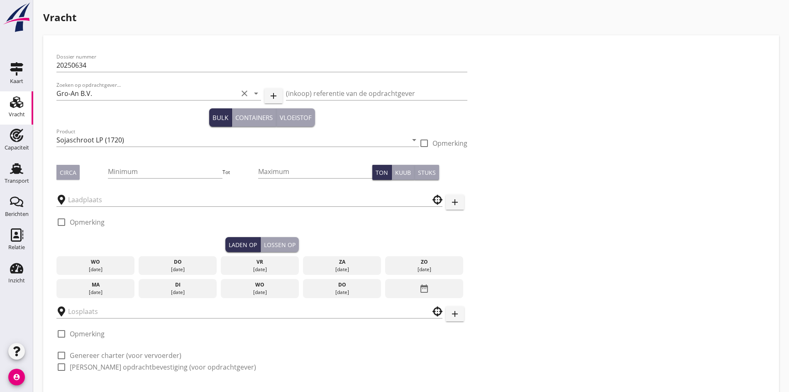
click at [46, 171] on div "Dossier nummer 20250634 Zoeken op opdrachtgever... Gro-An B.V. clear arrow_drop…" at bounding box center [411, 231] width 736 height 393
click at [58, 172] on button "Circa" at bounding box center [67, 172] width 23 height 15
click at [108, 176] on input "Minimum" at bounding box center [165, 171] width 114 height 13
click at [89, 198] on input "text" at bounding box center [243, 199] width 351 height 13
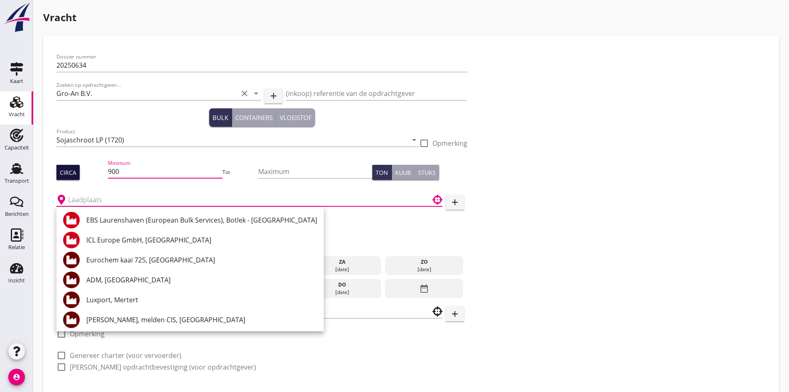
scroll to position [0, 0]
drag, startPoint x: 104, startPoint y: 171, endPoint x: 71, endPoint y: 175, distance: 33.5
click at [71, 175] on div "Circa Minimum 900 Tot Maximum Ton Kuub Stuks" at bounding box center [261, 172] width 411 height 28
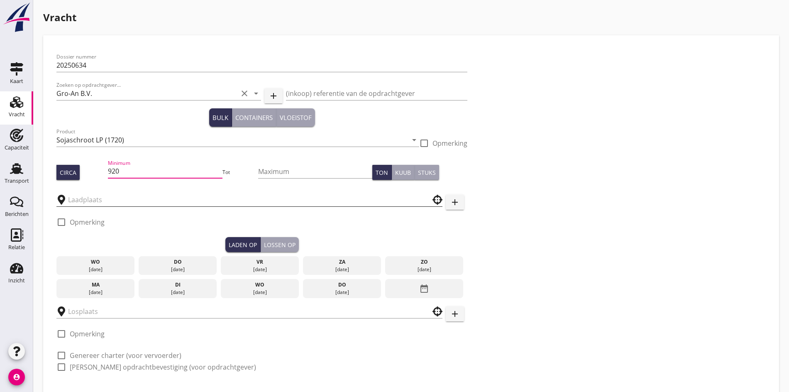
type input "920"
click at [85, 193] on input "text" at bounding box center [243, 199] width 351 height 13
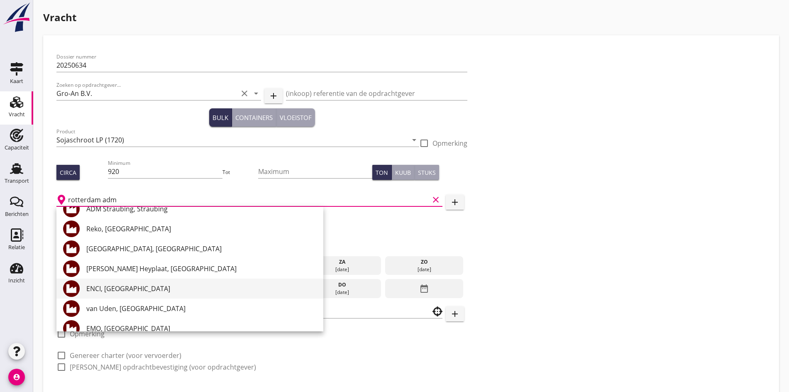
scroll to position [124, 0]
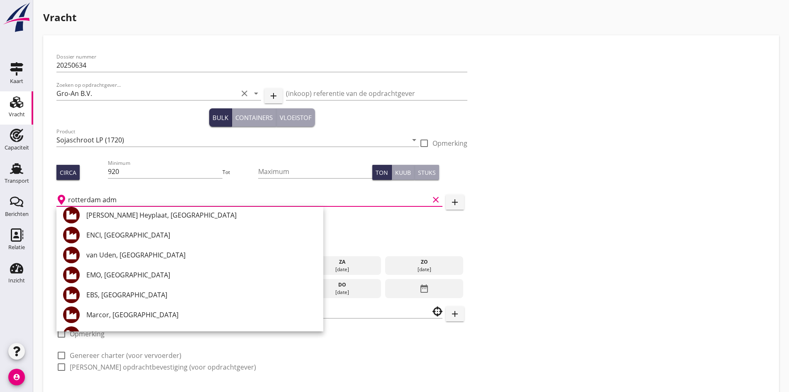
drag, startPoint x: 95, startPoint y: 200, endPoint x: 46, endPoint y: 200, distance: 48.5
click at [45, 199] on div "Dossier nummer 20250634 Zoeken op opdrachtgever... Gro-An B.V. clear arrow_drop…" at bounding box center [411, 231] width 736 height 393
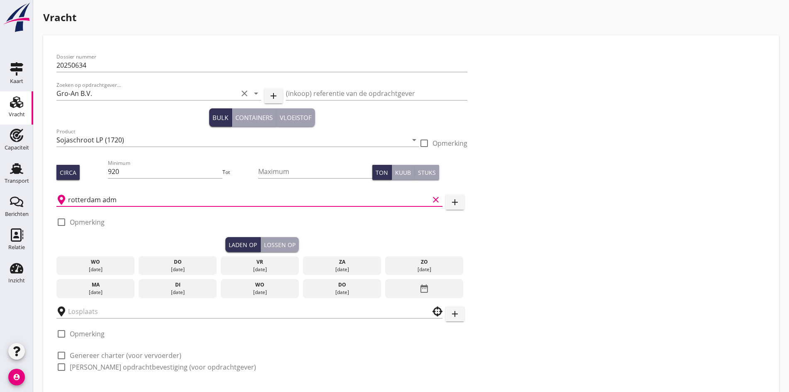
click at [103, 200] on input "rotterdam adm" at bounding box center [248, 199] width 361 height 13
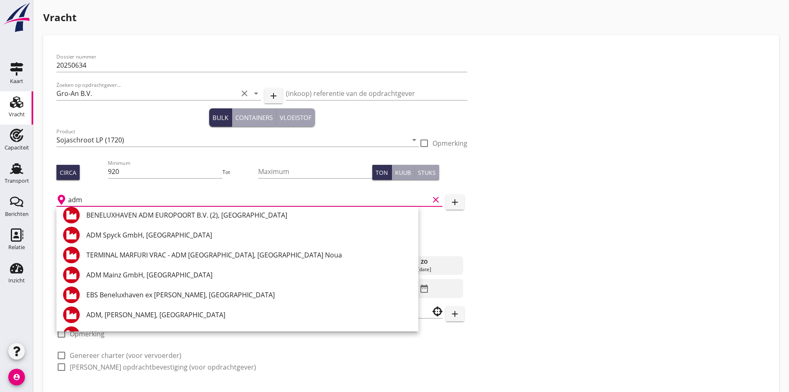
click at [95, 199] on input "adm" at bounding box center [248, 199] width 361 height 13
click at [109, 180] on div "ADM, [GEOGRAPHIC_DATA]" at bounding box center [248, 175] width 325 height 10
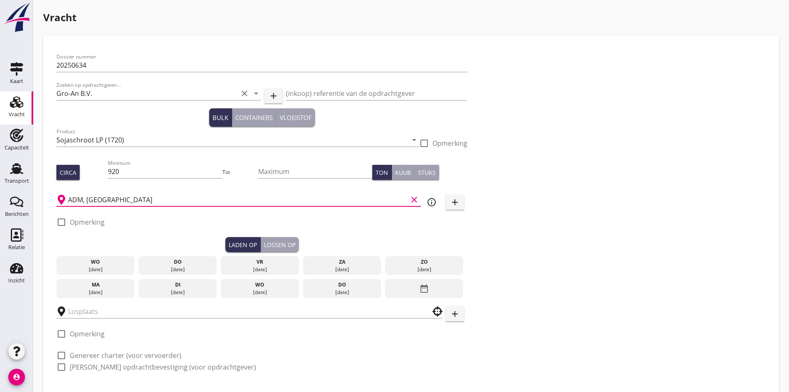
type input "ADM, [GEOGRAPHIC_DATA]"
click at [223, 270] on div "[DATE]" at bounding box center [260, 268] width 74 height 7
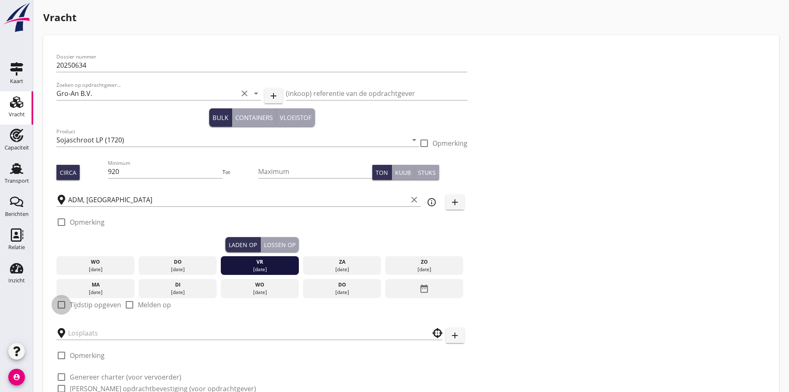
click at [56, 304] on div at bounding box center [61, 304] width 14 height 14
checkbox input "true"
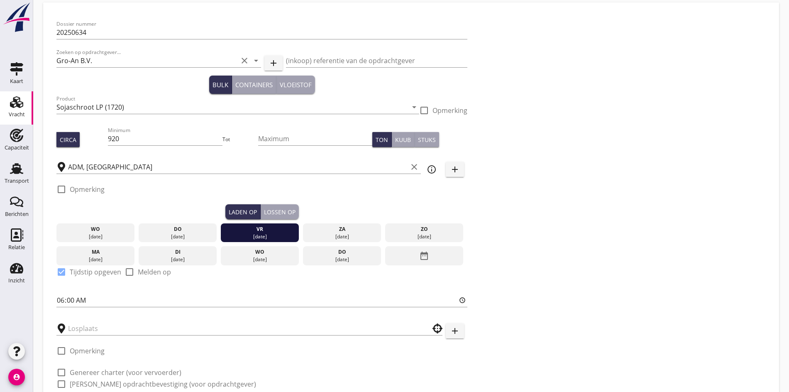
scroll to position [94, 0]
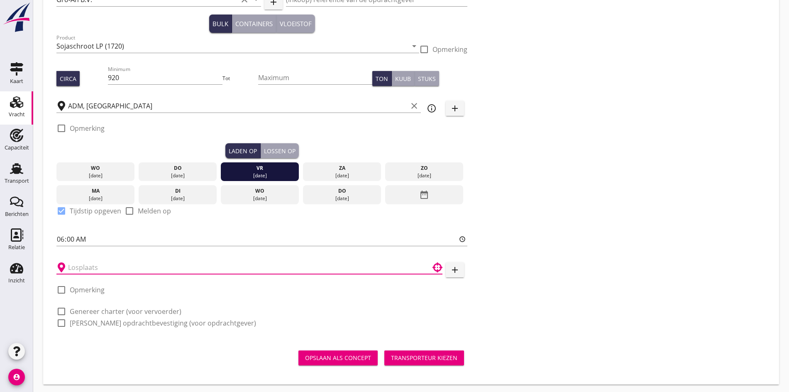
click at [78, 261] on input "text" at bounding box center [243, 267] width 351 height 13
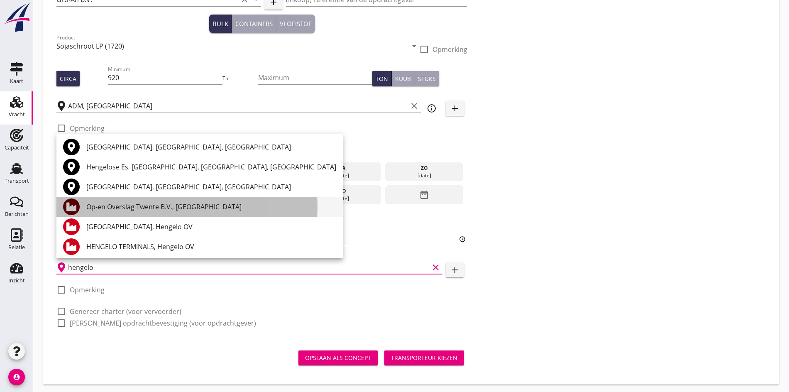
click at [102, 208] on div "Op-en Overslag Twente B.V., [GEOGRAPHIC_DATA]" at bounding box center [211, 207] width 250 height 10
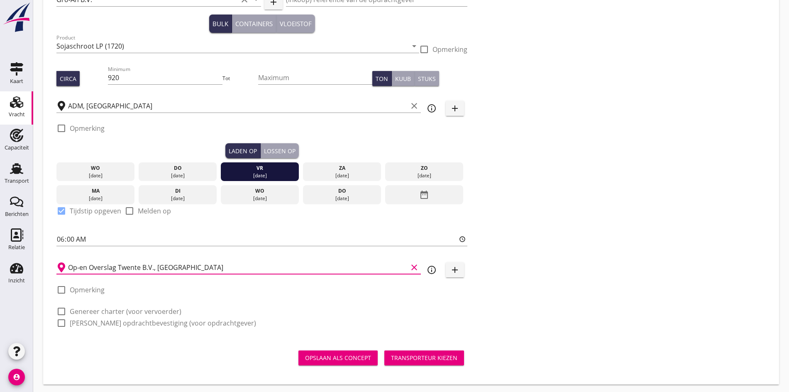
type input "Op-en Overslag Twente B.V., [GEOGRAPHIC_DATA]"
click at [62, 306] on div at bounding box center [61, 311] width 14 height 14
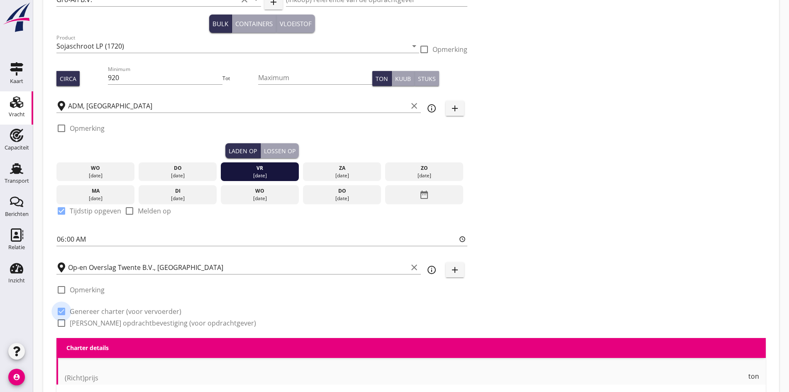
checkbox input "true"
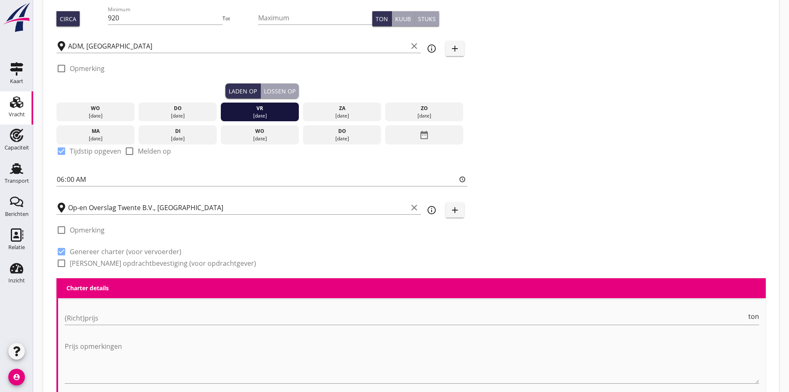
scroll to position [301, 0]
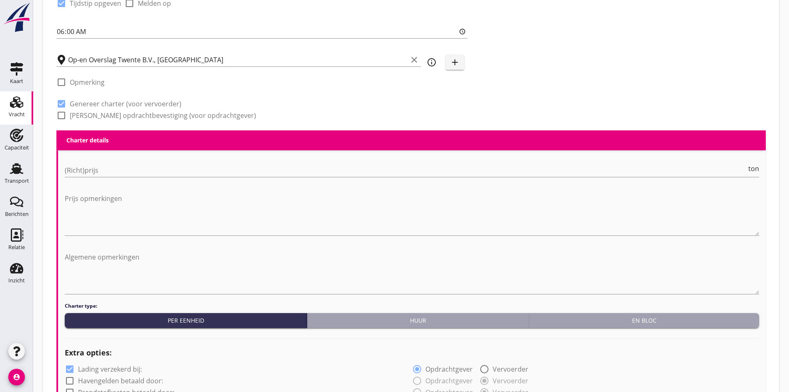
click at [101, 175] on div "(Richt)prijs ton" at bounding box center [412, 174] width 694 height 22
click at [102, 168] on input "(Richt)prijs" at bounding box center [406, 169] width 682 height 13
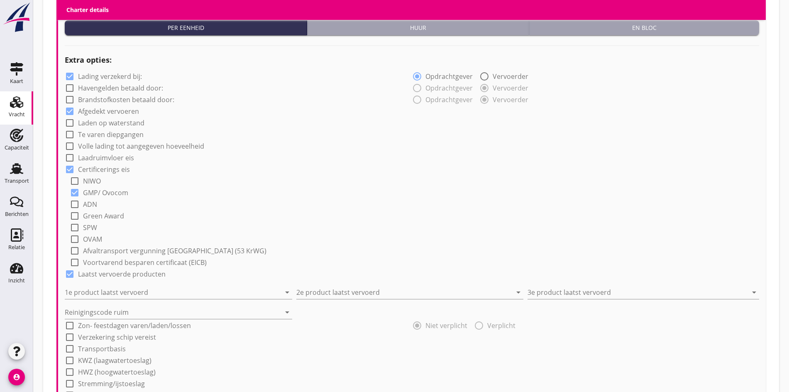
scroll to position [633, 0]
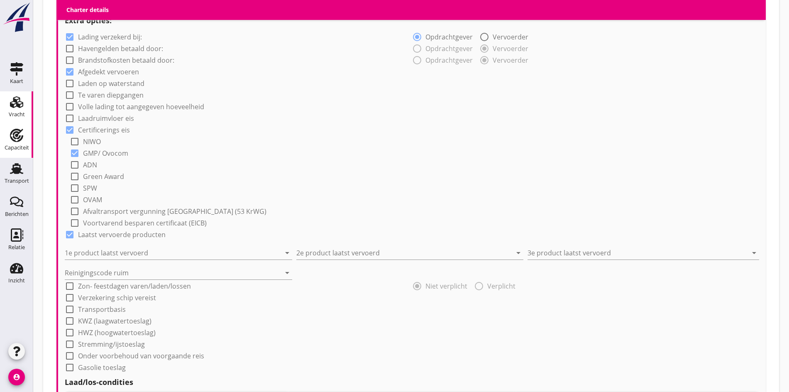
type input "7.5"
click at [101, 252] on input "1e product laatst vervoerd" at bounding box center [173, 252] width 216 height 13
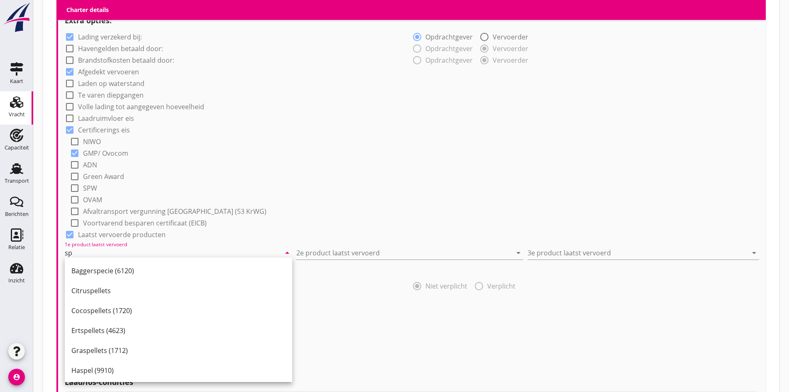
type input "s"
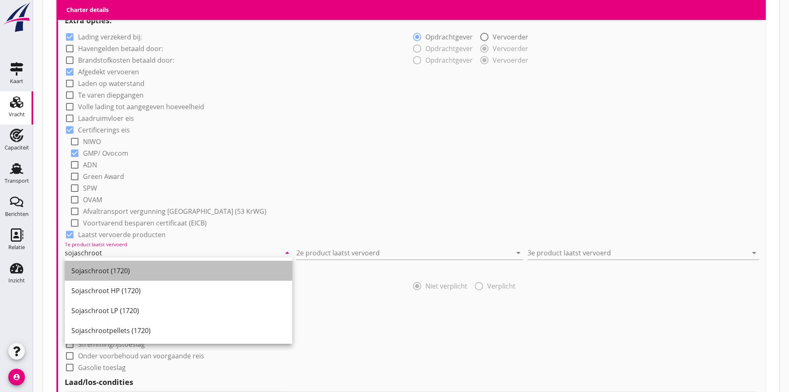
click at [100, 264] on div "Sojaschroot (1720)" at bounding box center [178, 271] width 214 height 20
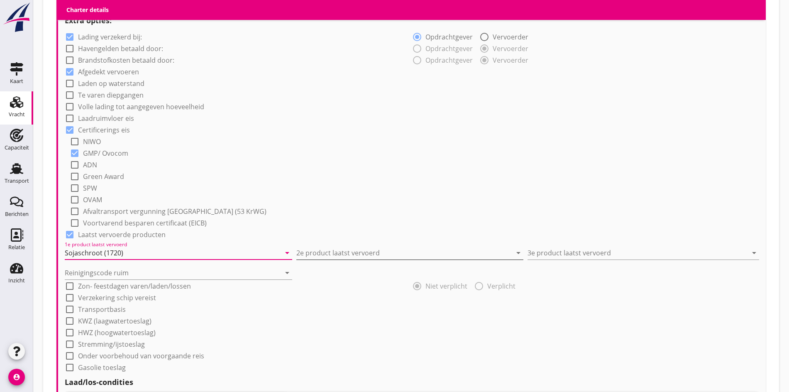
type input "Sojaschroot (1720)"
click at [372, 246] on input "2e product laatst vervoerd" at bounding box center [404, 252] width 216 height 13
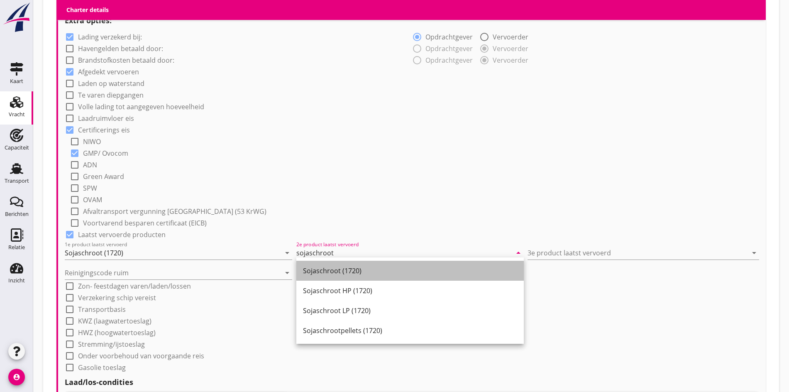
click at [378, 265] on div "Sojaschroot (1720)" at bounding box center [410, 271] width 214 height 20
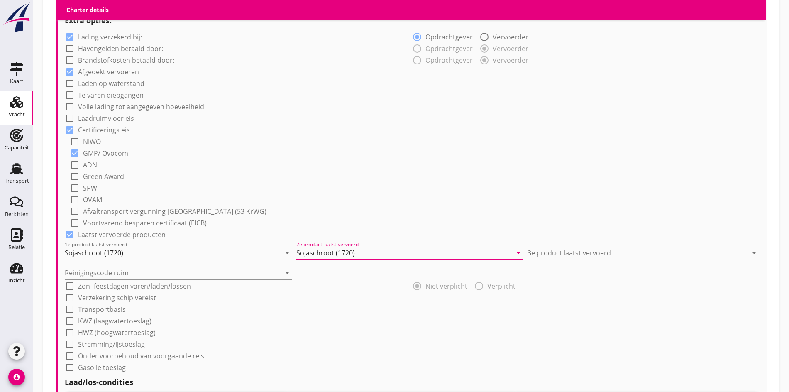
type input "Sojaschroot (1720)"
click at [536, 253] on input "3e product laatst vervoerd" at bounding box center [637, 252] width 220 height 13
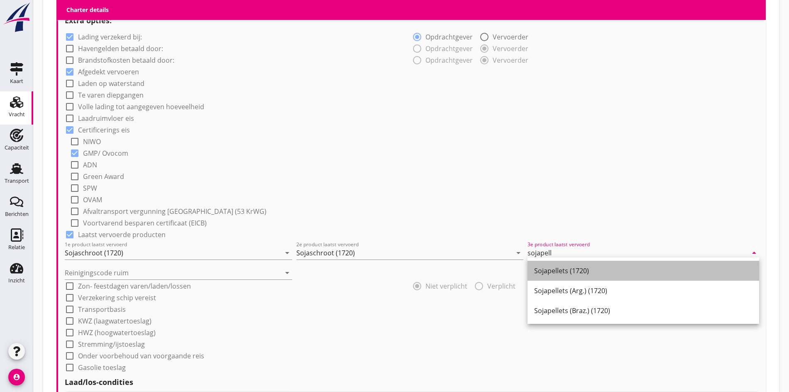
click at [559, 268] on div "Sojapellets (1720)" at bounding box center [643, 270] width 218 height 10
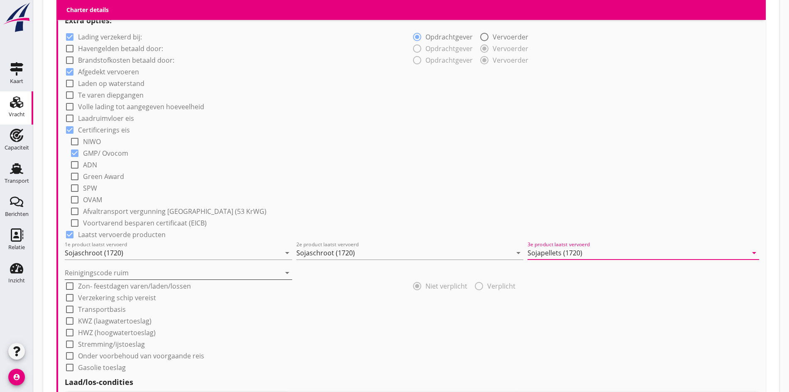
type input "Sojapellets (1720)"
click at [133, 275] on input "Reinigingscode ruim" at bounding box center [173, 272] width 216 height 13
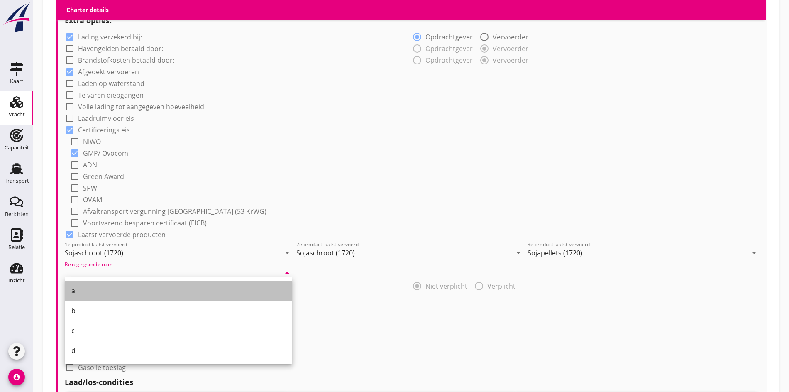
click at [114, 284] on div "a" at bounding box center [178, 290] width 214 height 20
type input "a"
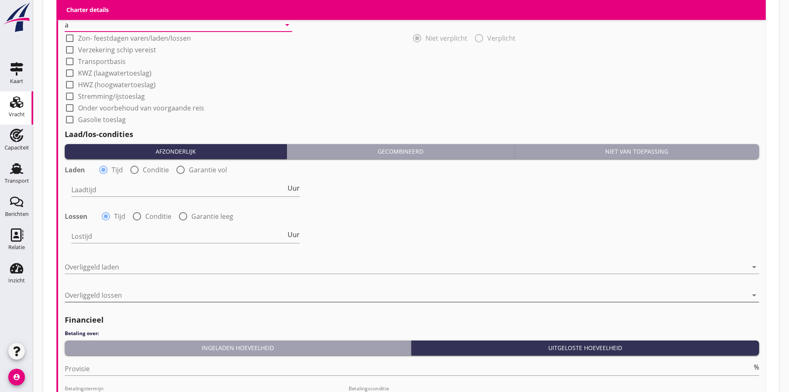
scroll to position [882, 0]
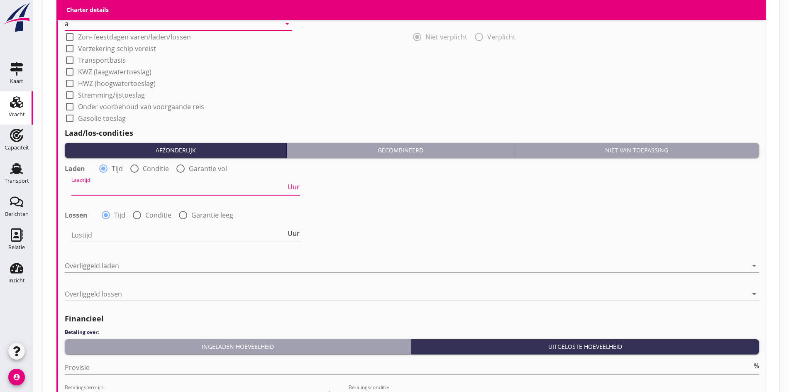
drag, startPoint x: 121, startPoint y: 180, endPoint x: 124, endPoint y: 186, distance: 6.9
click at [121, 182] on input "Laadtijd" at bounding box center [178, 188] width 214 height 13
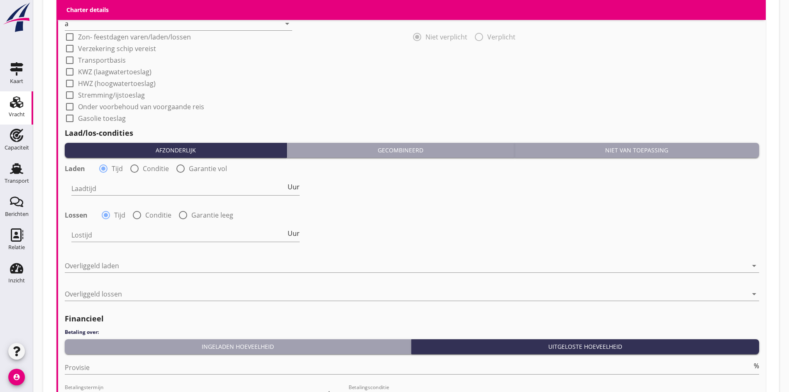
click at [130, 177] on div "Laadtijd Uur" at bounding box center [185, 190] width 228 height 27
click at [136, 168] on div at bounding box center [134, 168] width 14 height 14
radio input "false"
radio input "true"
drag, startPoint x: 129, startPoint y: 204, endPoint x: 135, endPoint y: 214, distance: 11.6
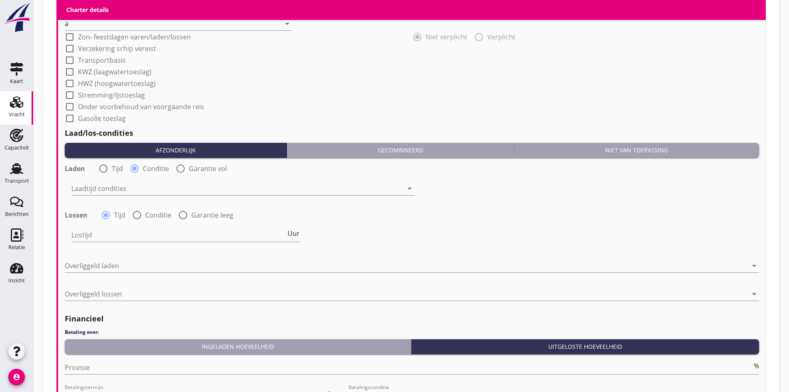
click at [129, 205] on div "Laden radio_button_unchecked Tijd radio_button_checked Conditie radio_button_un…" at bounding box center [412, 206] width 694 height 90
click at [136, 215] on div at bounding box center [137, 215] width 14 height 14
radio input "false"
radio input "true"
click at [134, 190] on div at bounding box center [236, 188] width 331 height 13
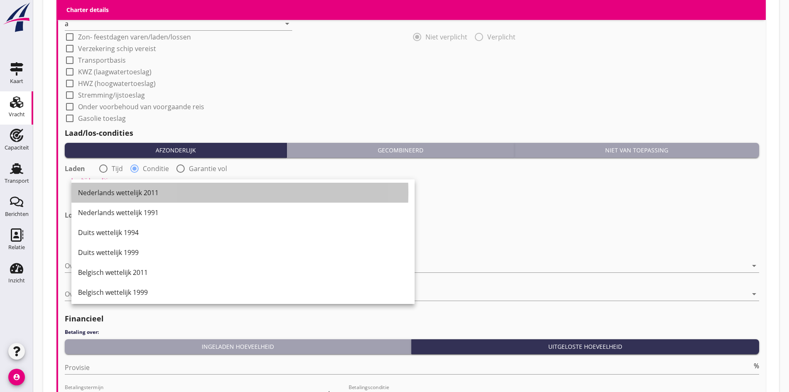
drag, startPoint x: 124, startPoint y: 192, endPoint x: 125, endPoint y: 198, distance: 5.9
click at [126, 193] on div "Nederlands wettelijk 2011" at bounding box center [243, 193] width 330 height 10
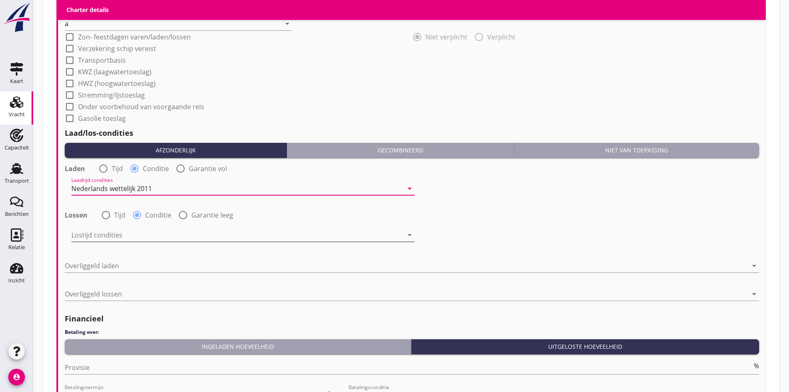
click at [115, 229] on div at bounding box center [236, 234] width 331 height 13
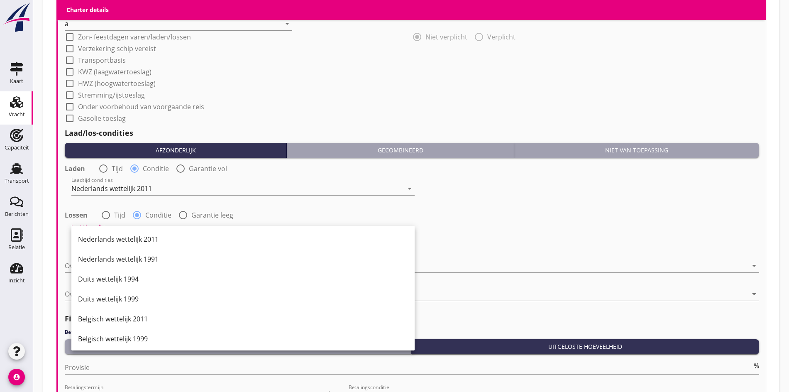
click at [115, 229] on div "Nederlands wettelijk 2011" at bounding box center [243, 239] width 330 height 20
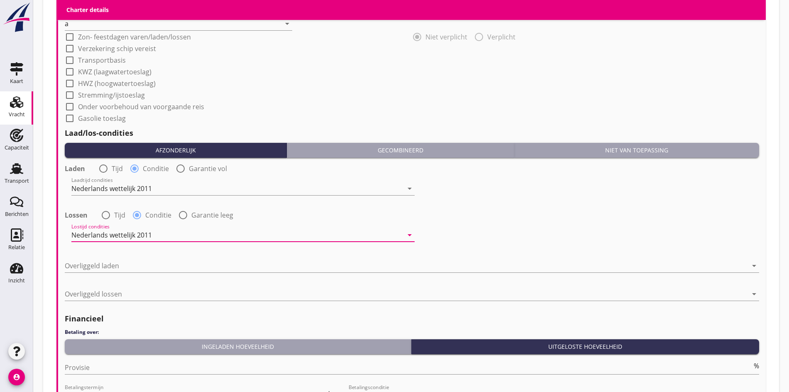
click at [89, 279] on div "Laden radio_button_unchecked Tijd radio_button_checked Conditie radio_button_un…" at bounding box center [412, 235] width 694 height 148
click at [94, 259] on div at bounding box center [406, 265] width 682 height 13
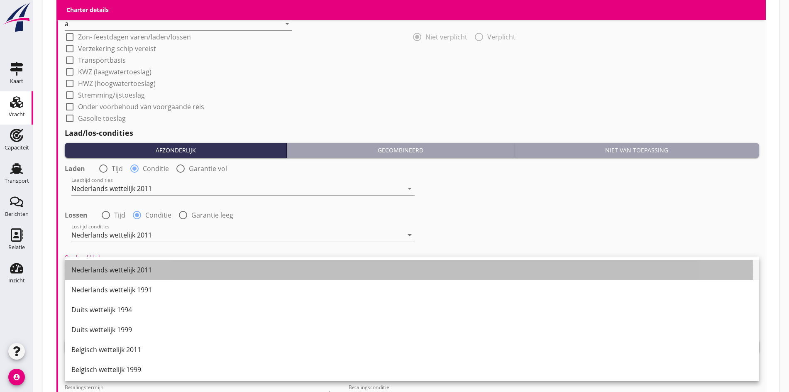
click at [94, 263] on div "Nederlands wettelijk 2011" at bounding box center [411, 270] width 681 height 20
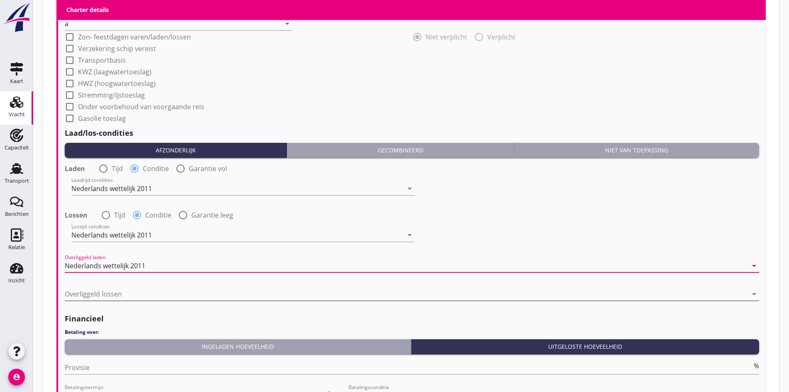
click at [102, 291] on div at bounding box center [406, 293] width 682 height 13
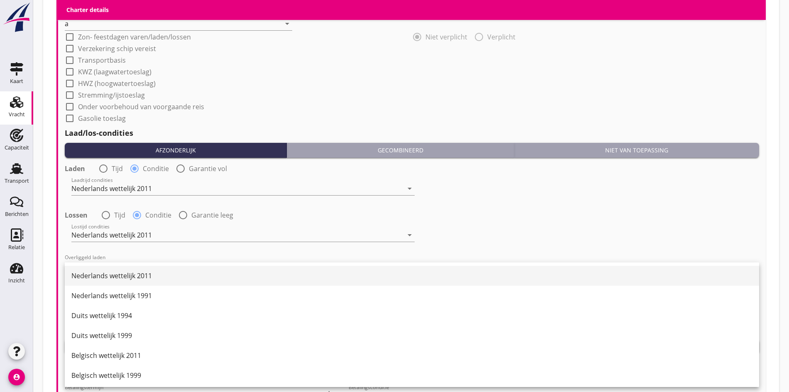
click at [107, 277] on div "Nederlands wettelijk 2011" at bounding box center [411, 275] width 681 height 10
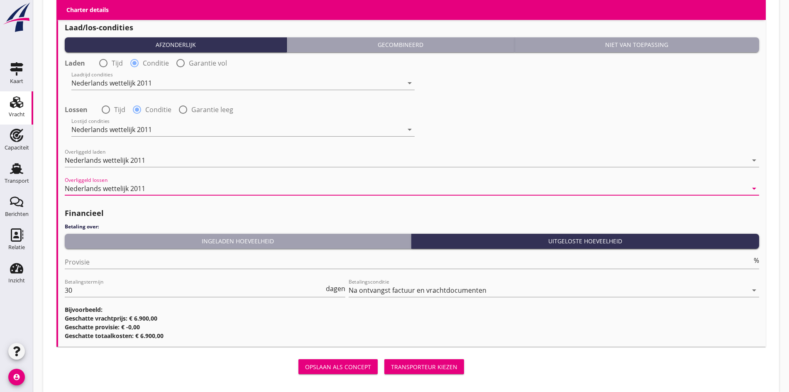
scroll to position [996, 0]
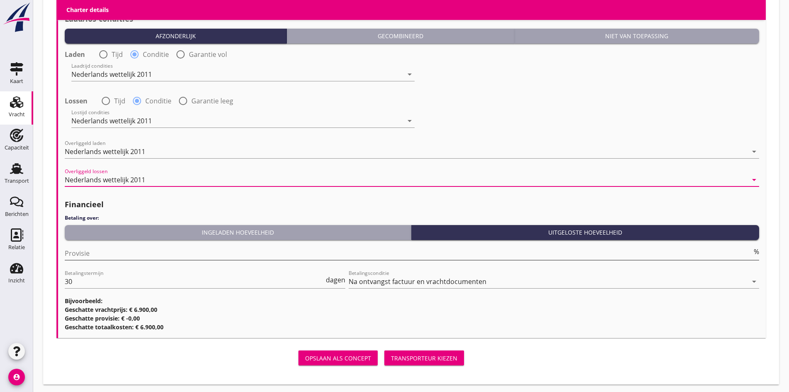
click at [131, 256] on input "Provisie" at bounding box center [408, 252] width 687 height 13
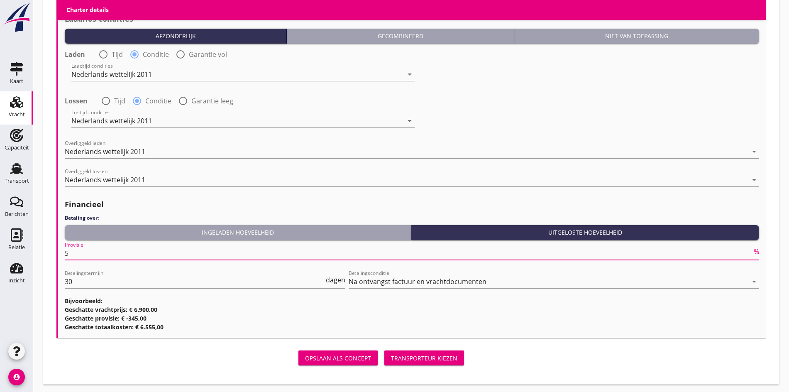
type input "5"
click at [384, 363] on button "Transporteur kiezen" at bounding box center [424, 357] width 80 height 15
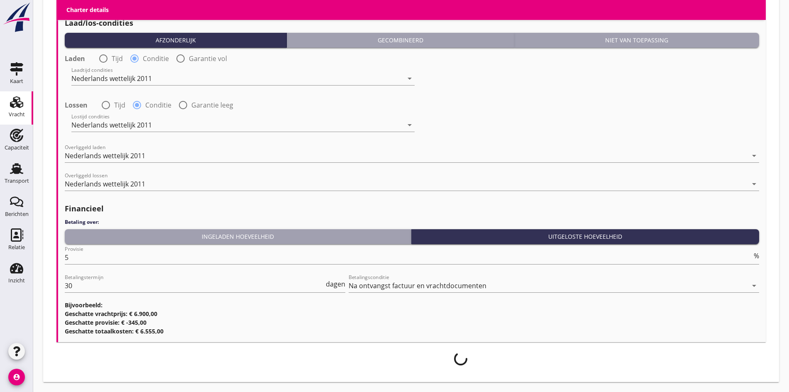
scroll to position [989, 0]
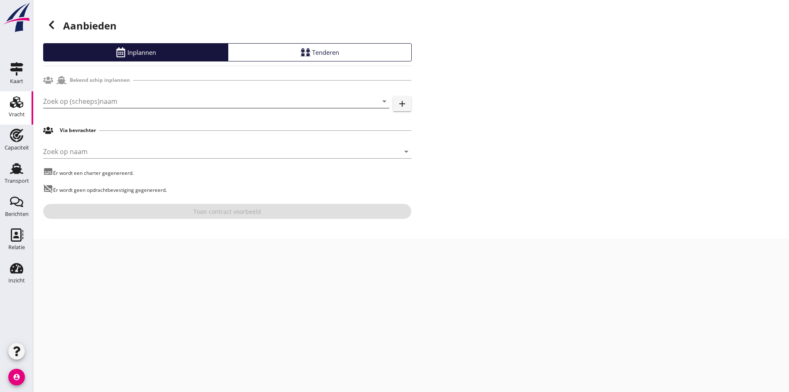
click at [250, 105] on input "Zoek op (scheeps)naam" at bounding box center [204, 101] width 323 height 13
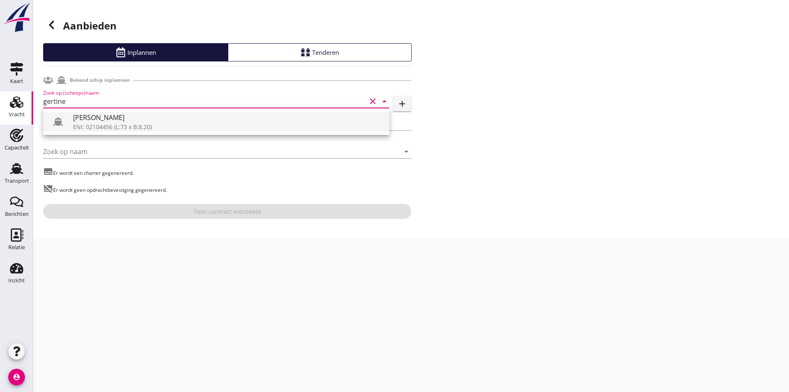
click at [139, 122] on div "[PERSON_NAME]" at bounding box center [227, 117] width 309 height 10
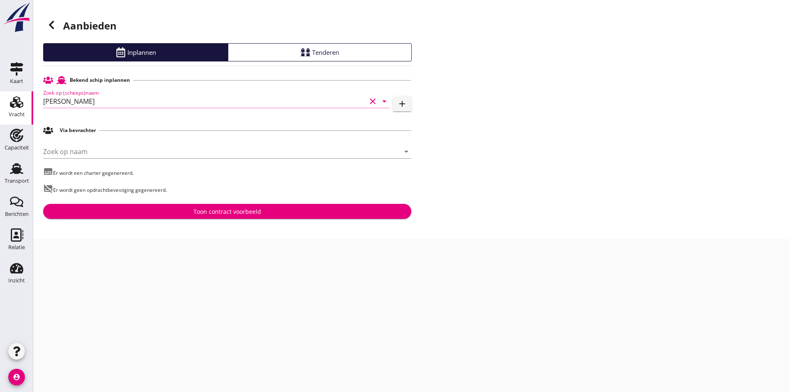
type input "[PERSON_NAME]"
click at [232, 211] on div "Toon contract voorbeeld" at bounding box center [227, 211] width 68 height 9
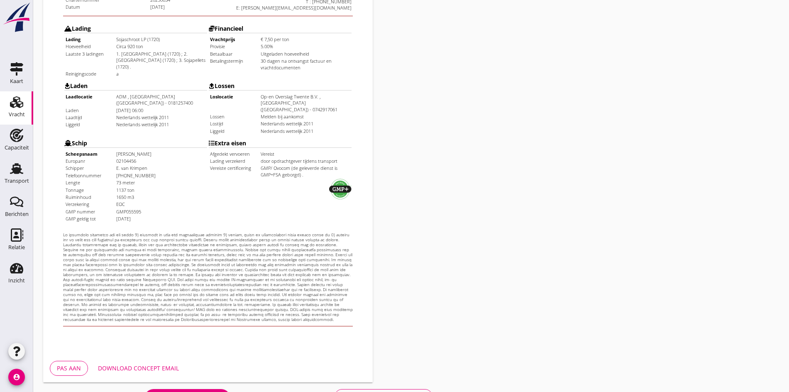
scroll to position [207, 0]
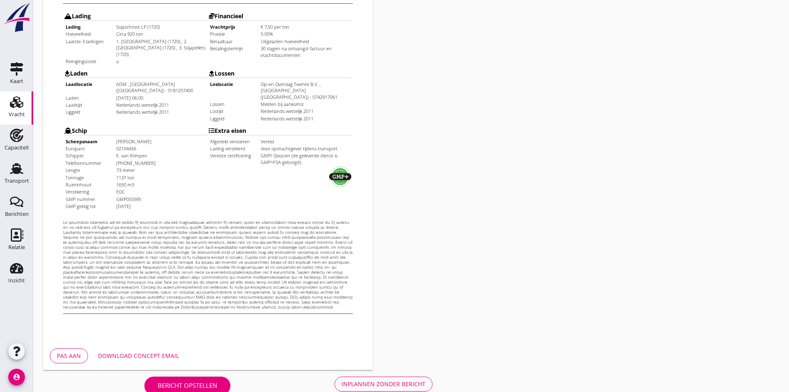
click at [341, 379] on div "Inplannen zonder bericht" at bounding box center [383, 383] width 84 height 9
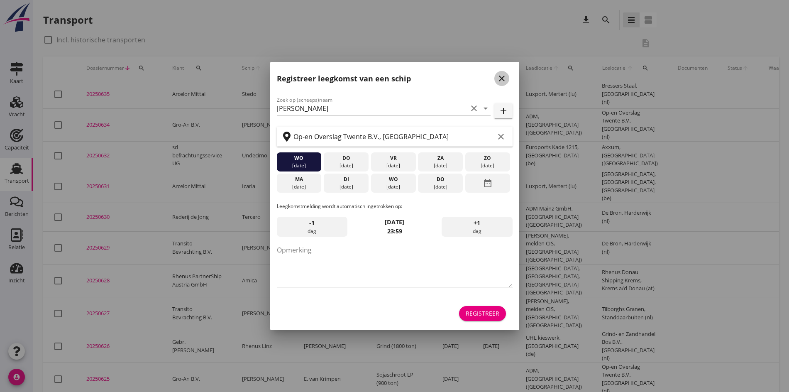
click at [499, 80] on icon "close" at bounding box center [502, 78] width 10 height 10
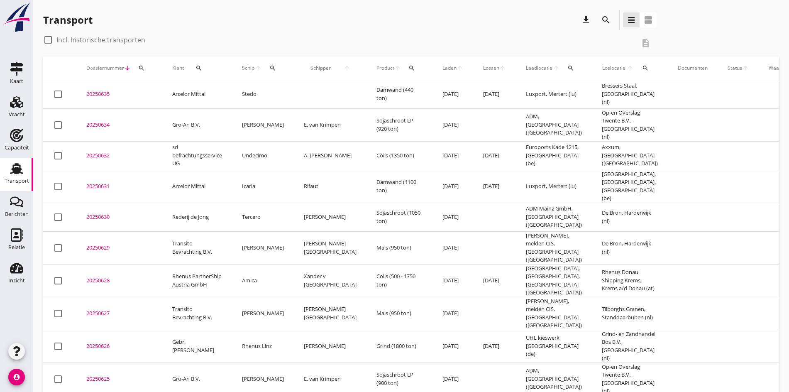
click at [94, 125] on div "20250634" at bounding box center [119, 125] width 66 height 8
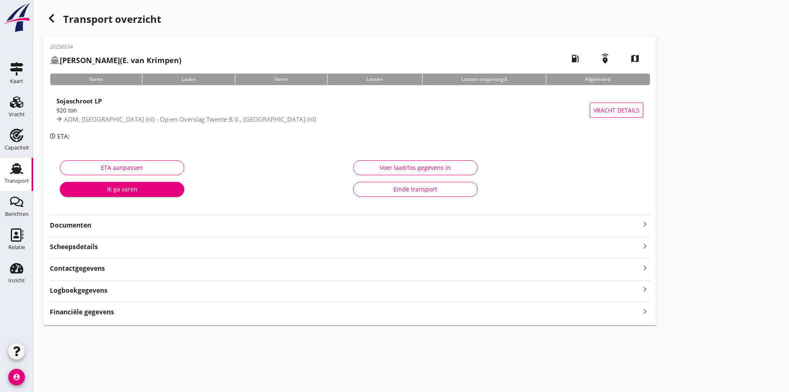
click at [640, 227] on icon "keyboard_arrow_right" at bounding box center [645, 224] width 10 height 10
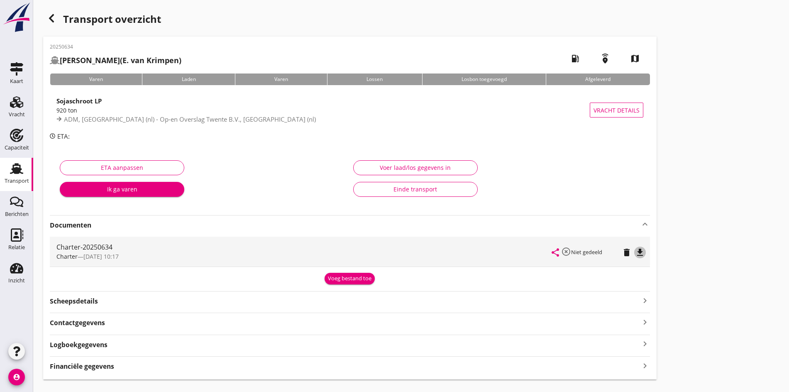
click at [635, 252] on icon "file_download" at bounding box center [640, 252] width 10 height 10
